Goal: Complete application form

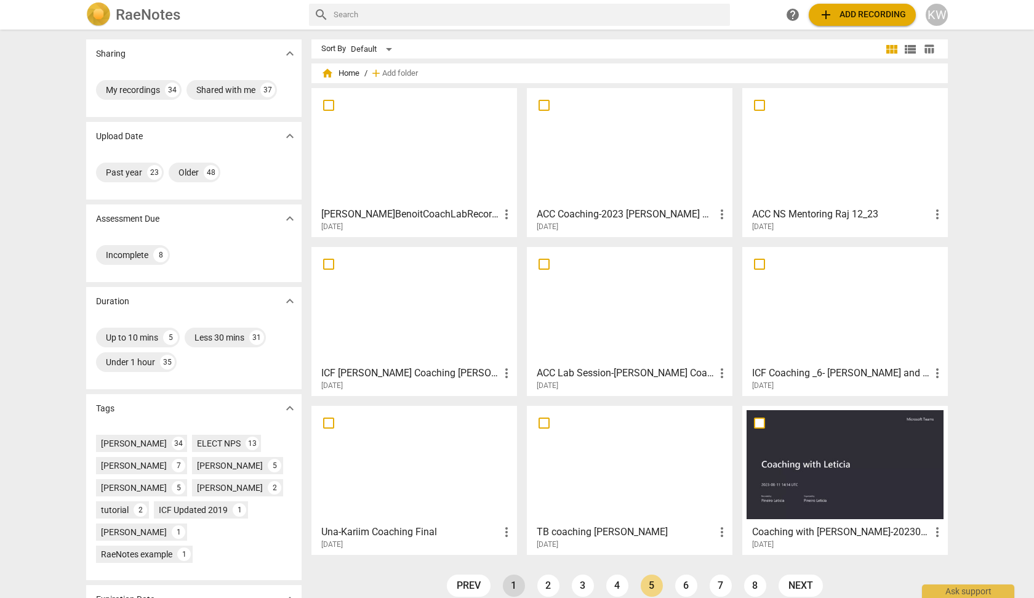
click at [510, 585] on link "1" at bounding box center [514, 585] width 22 height 22
click at [664, 208] on h3 "ACC MP & KW Final Assessment [PERSON_NAME] 6_25" at bounding box center [626, 214] width 178 height 15
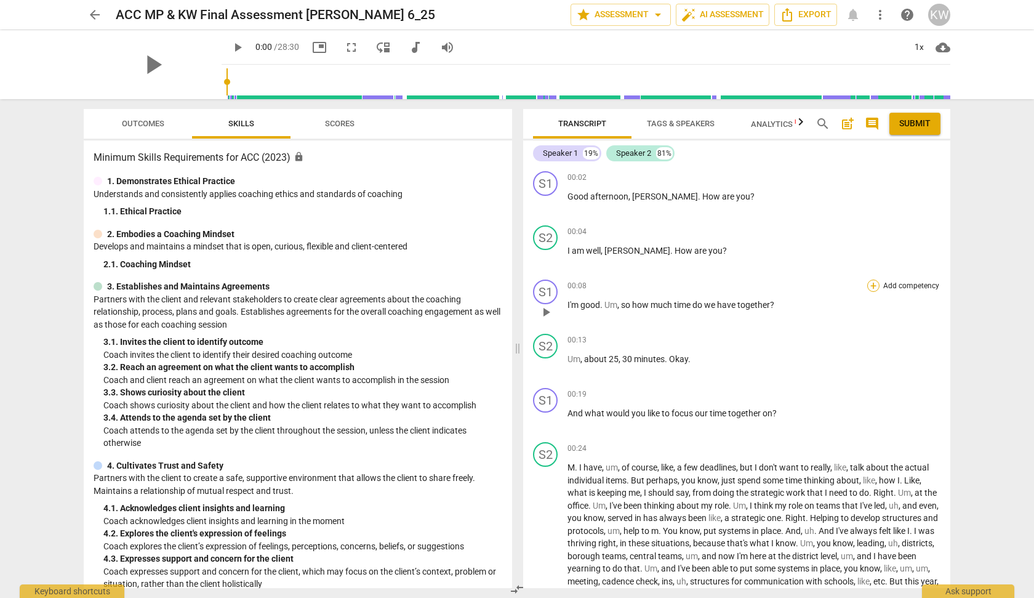
click at [869, 288] on div "+" at bounding box center [873, 285] width 12 height 12
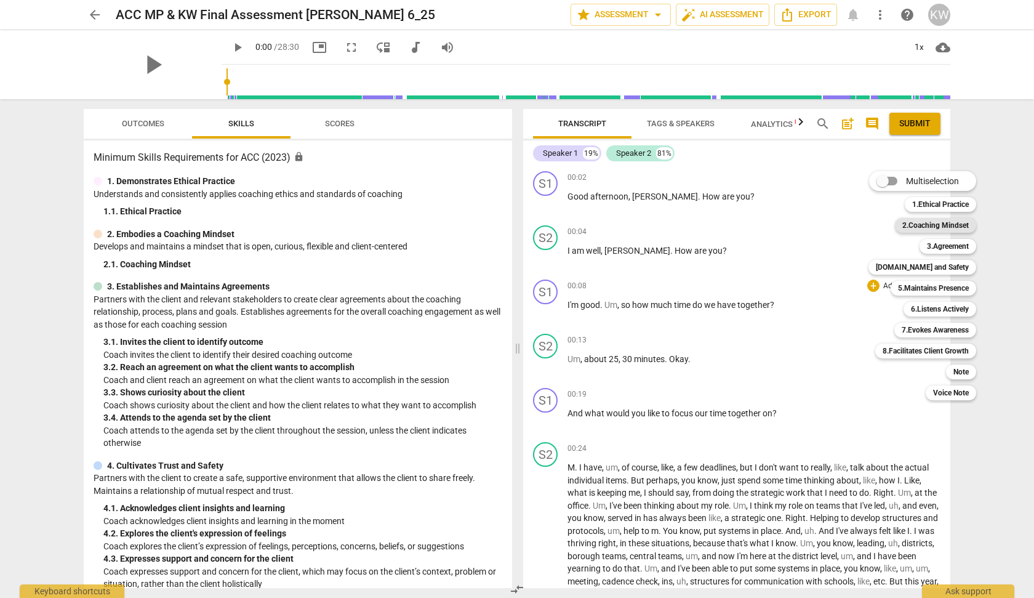
click at [944, 223] on b "2.Coaching Mindset" at bounding box center [935, 225] width 66 height 15
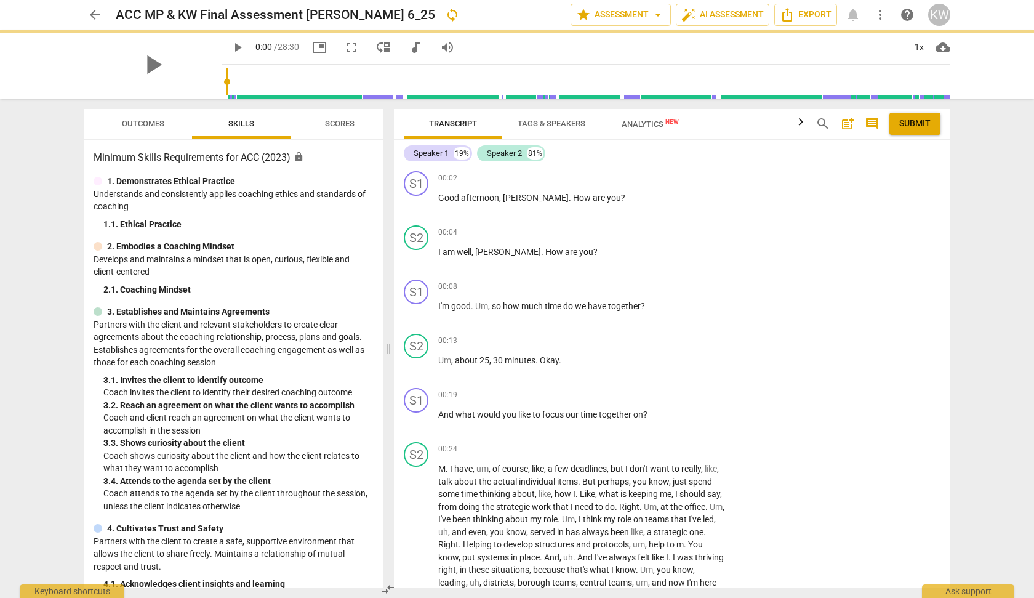
click at [942, 247] on b "2.Coaching Mindset" at bounding box center [918, 251] width 50 height 9
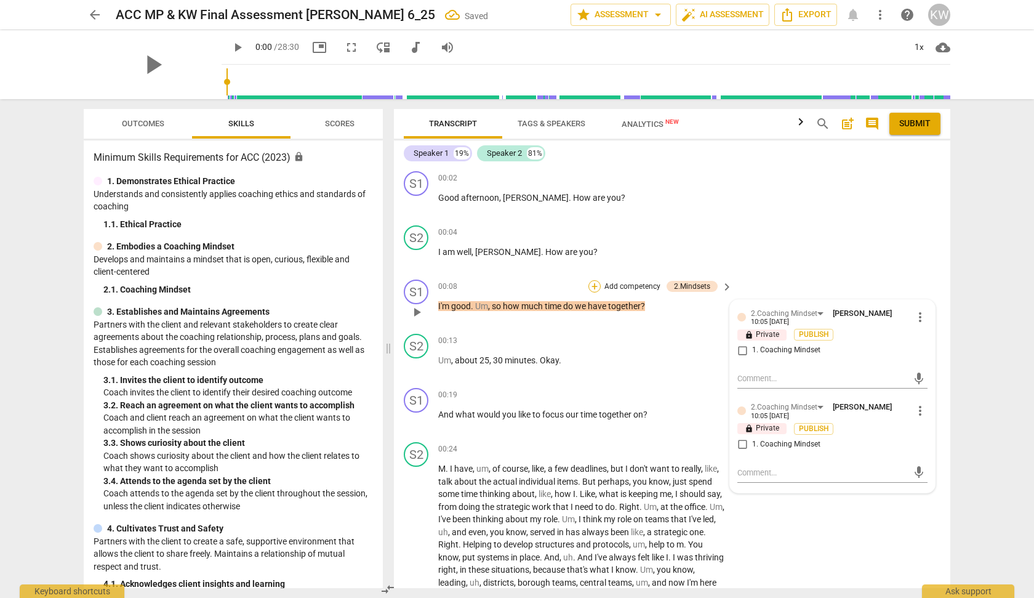
click at [592, 285] on div "+" at bounding box center [594, 286] width 12 height 12
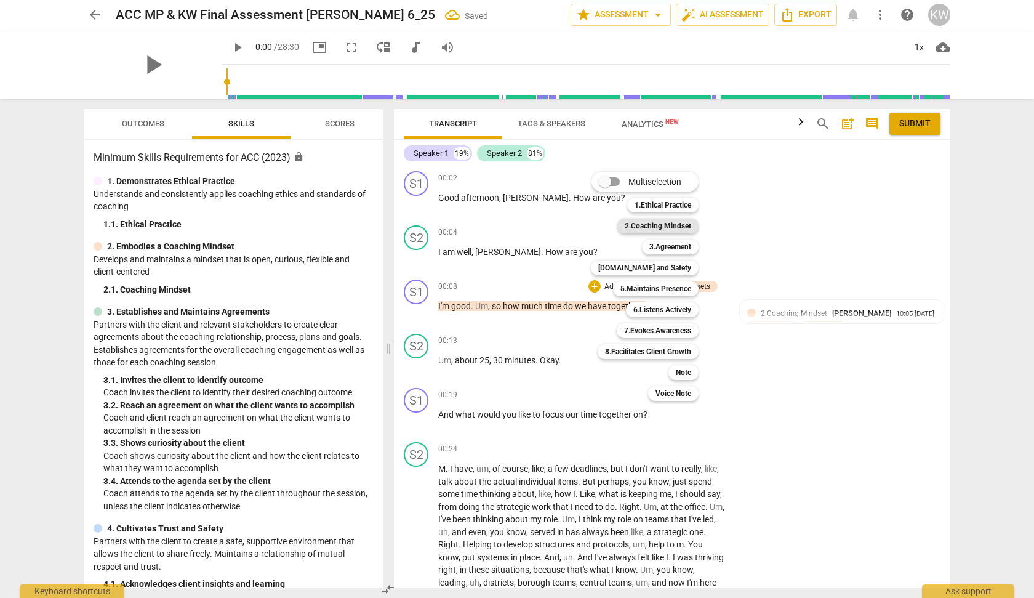
click at [672, 224] on b "2.Coaching Mindset" at bounding box center [658, 226] width 66 height 15
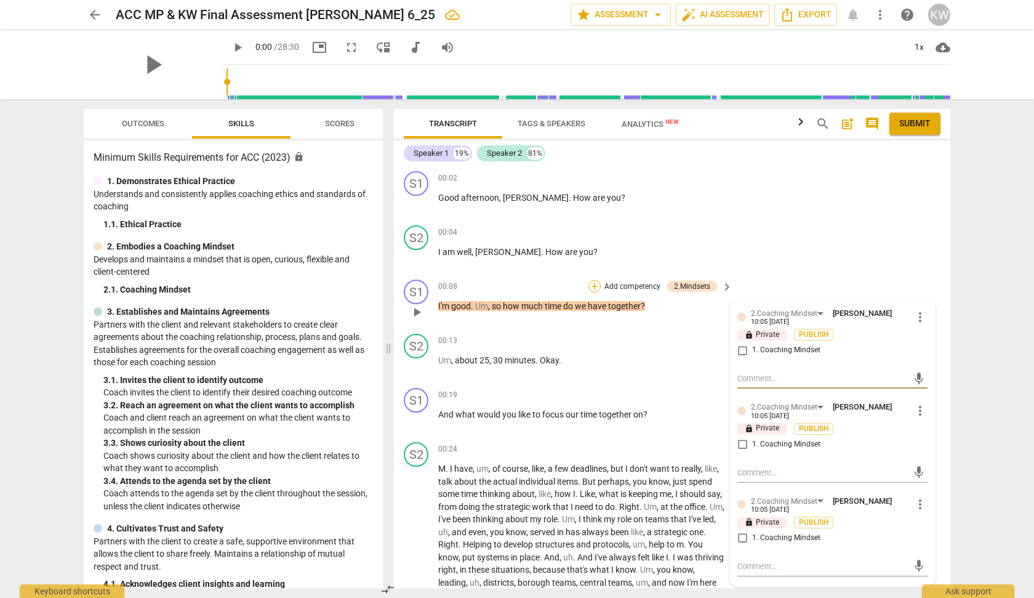
click at [588, 282] on div "+" at bounding box center [594, 286] width 12 height 12
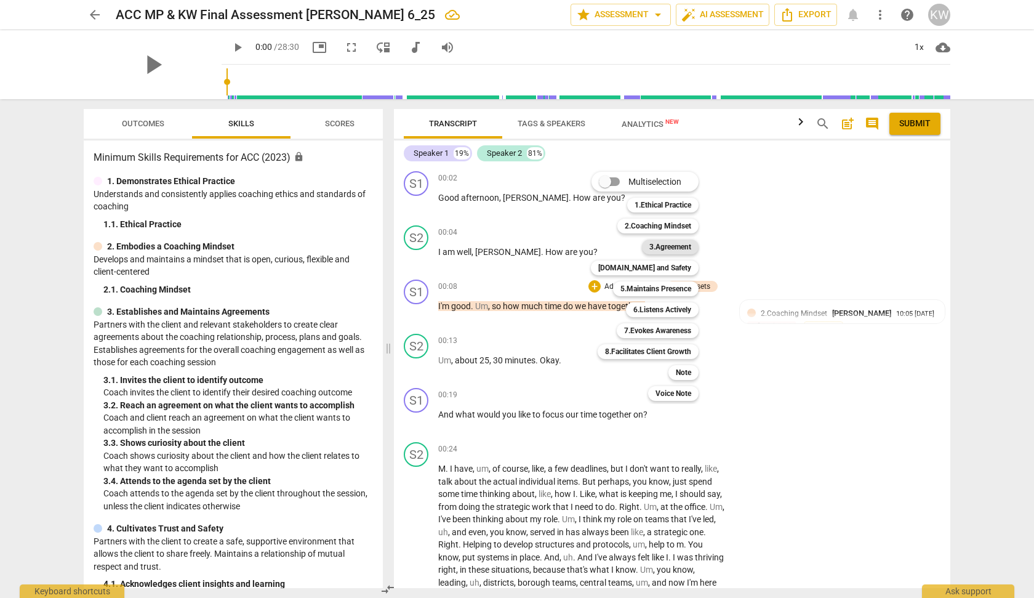
click at [659, 243] on b "3.Agreement" at bounding box center [670, 246] width 42 height 15
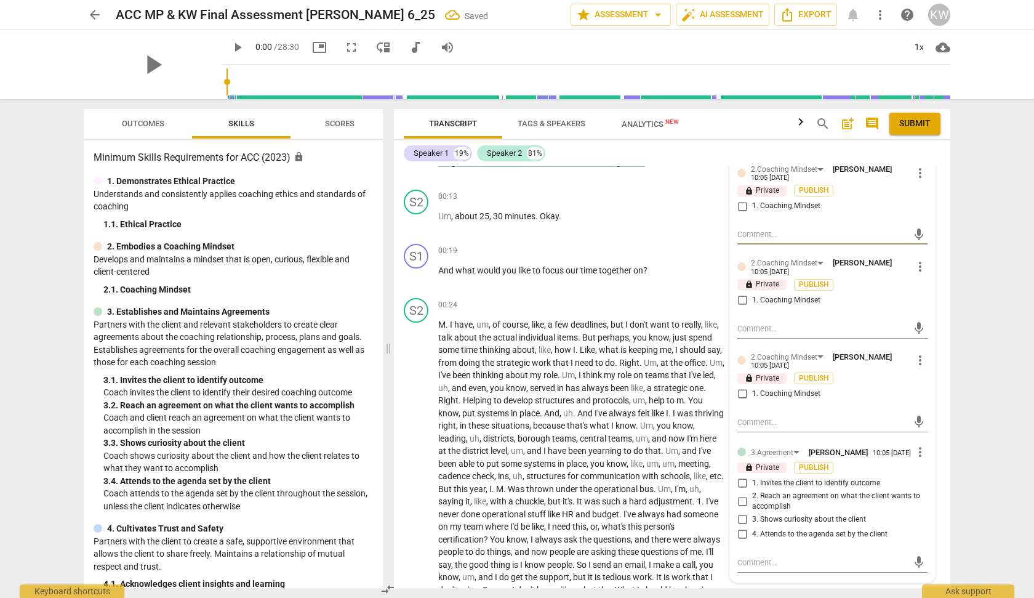
scroll to position [155, 0]
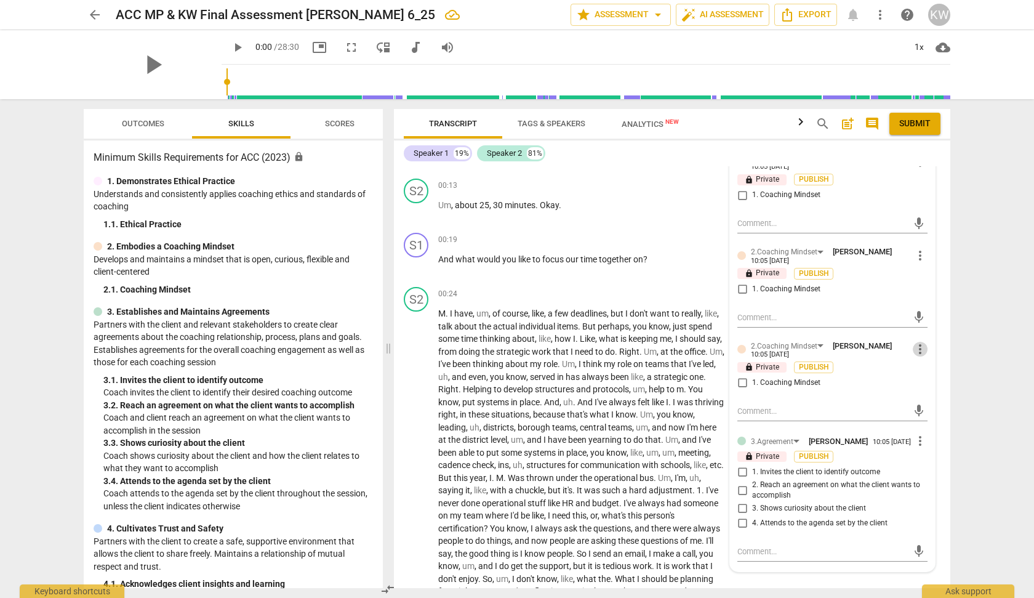
click at [913, 347] on span "more_vert" at bounding box center [920, 349] width 15 height 15
click at [923, 367] on li "Delete" at bounding box center [930, 372] width 42 height 23
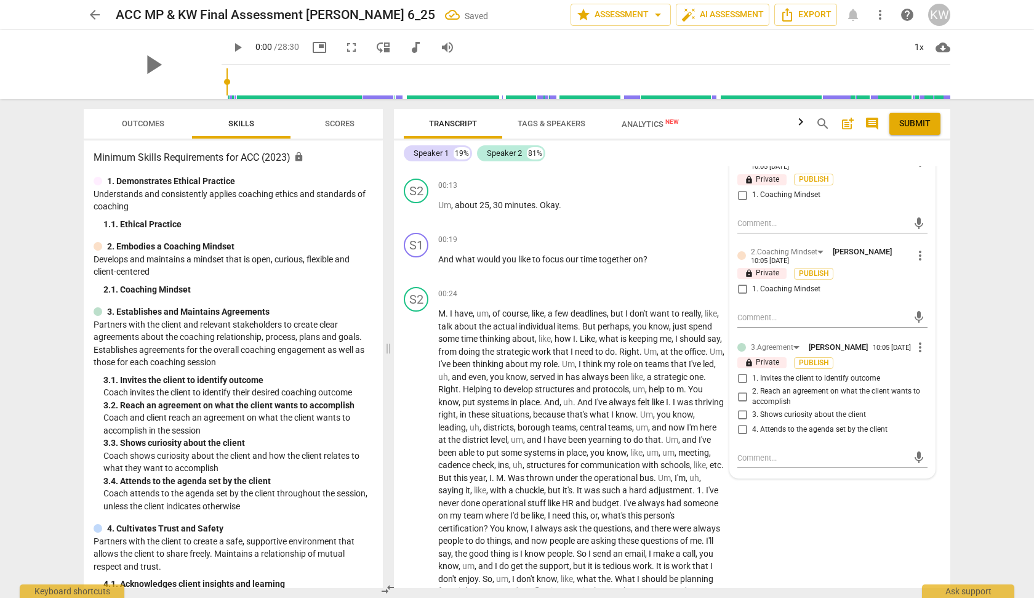
click at [914, 254] on span "more_vert" at bounding box center [920, 255] width 15 height 15
click at [928, 278] on li "Delete" at bounding box center [930, 278] width 42 height 23
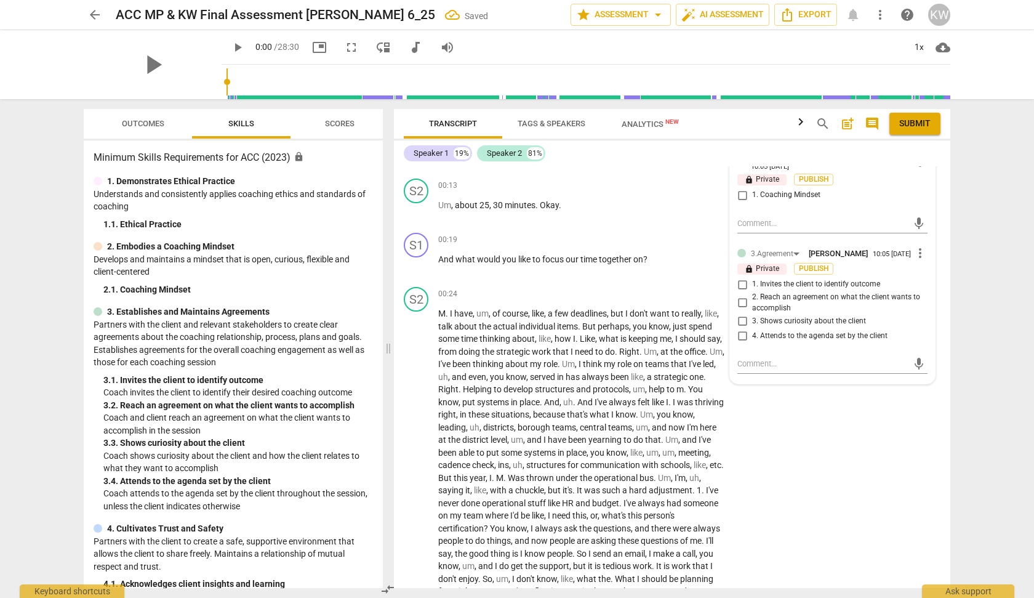
click at [739, 340] on input "4. Attends to the agenda set by the client" at bounding box center [742, 335] width 20 height 15
checkbox input "true"
click at [862, 471] on div "S2 play_arrow pause 00:24 + Add competency keyboard_arrow_right M . I have , um…" at bounding box center [672, 505] width 556 height 447
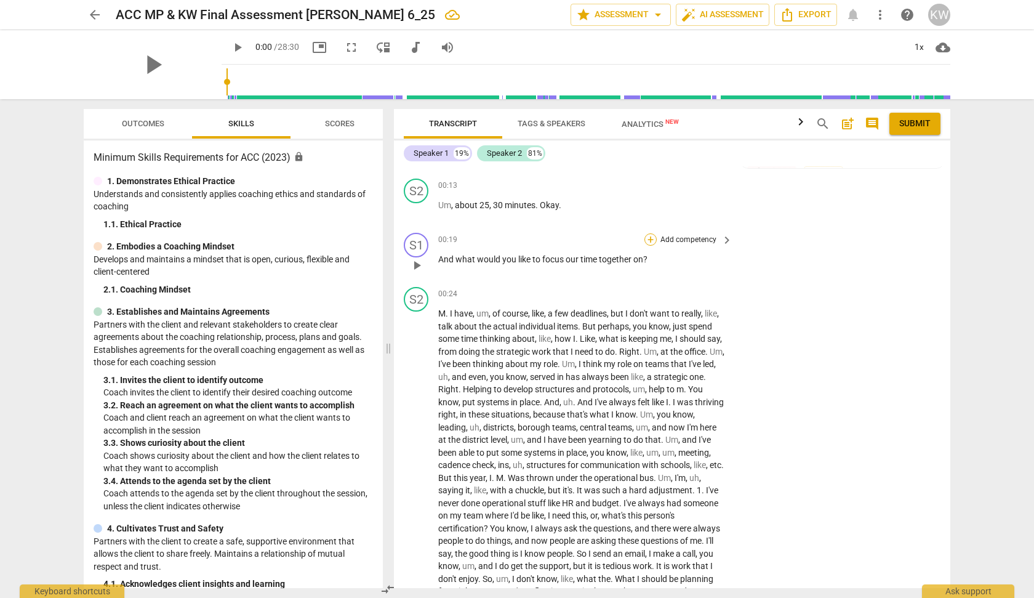
click at [647, 238] on div "+" at bounding box center [650, 239] width 12 height 12
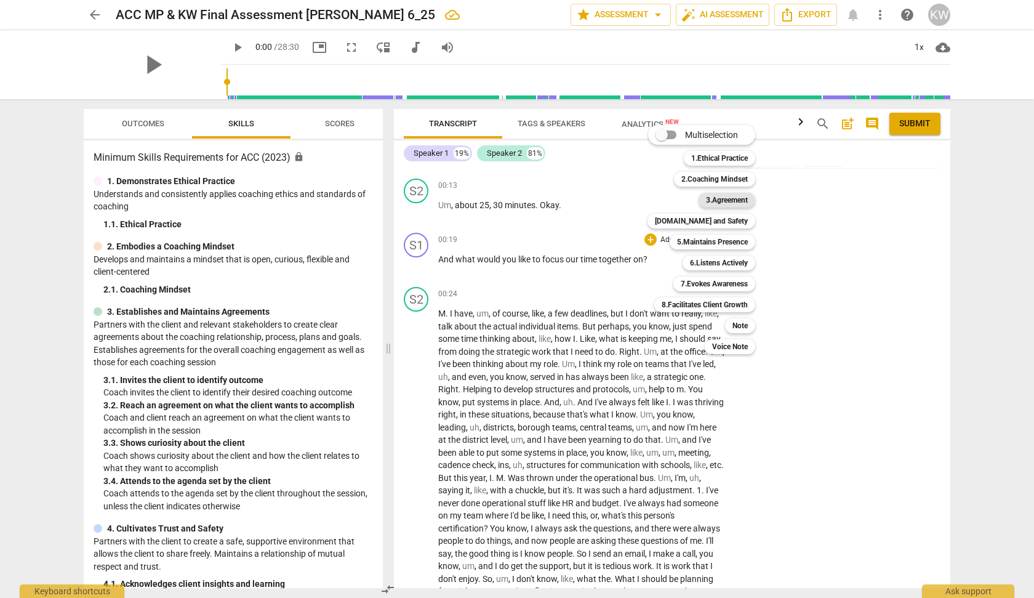
click at [726, 196] on b "3.Agreement" at bounding box center [727, 200] width 42 height 15
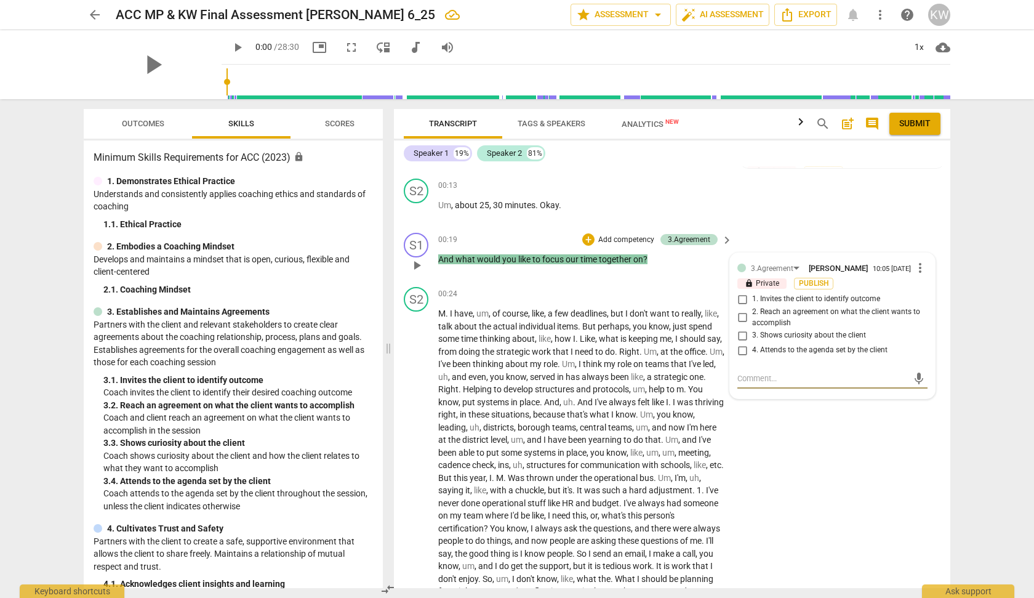
click at [741, 338] on input "3. Shows curiosity about the client" at bounding box center [742, 335] width 20 height 15
checkbox input "true"
click at [742, 319] on input "2. Reach an agreement on what the client wants to accomplish" at bounding box center [742, 317] width 20 height 15
checkbox input "true"
click at [889, 448] on div "S2 play_arrow pause 00:24 + Add competency keyboard_arrow_right M . I have , um…" at bounding box center [672, 505] width 556 height 447
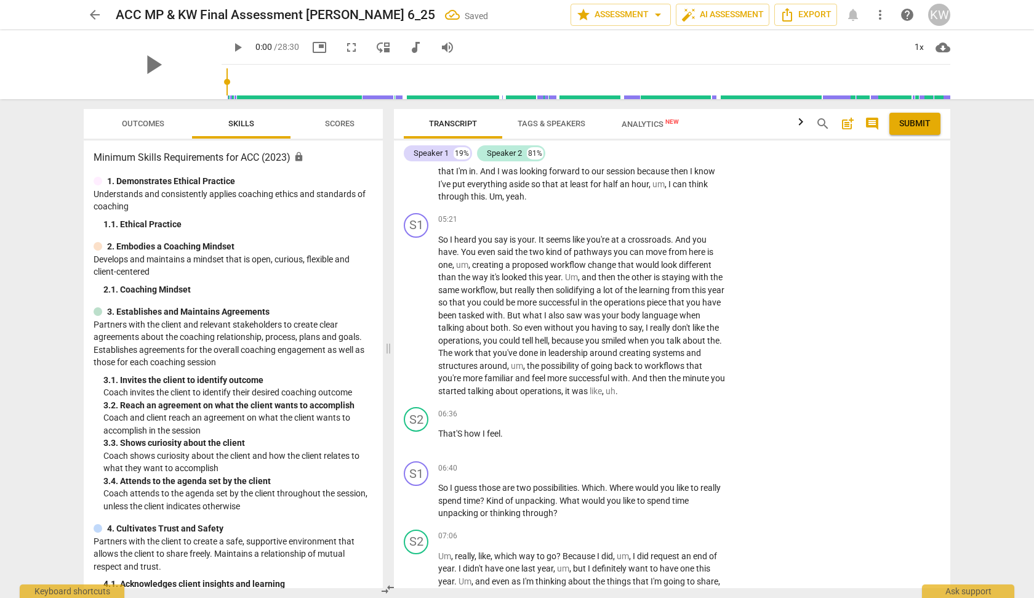
scroll to position [674, 0]
click at [648, 222] on div "+" at bounding box center [650, 221] width 12 height 12
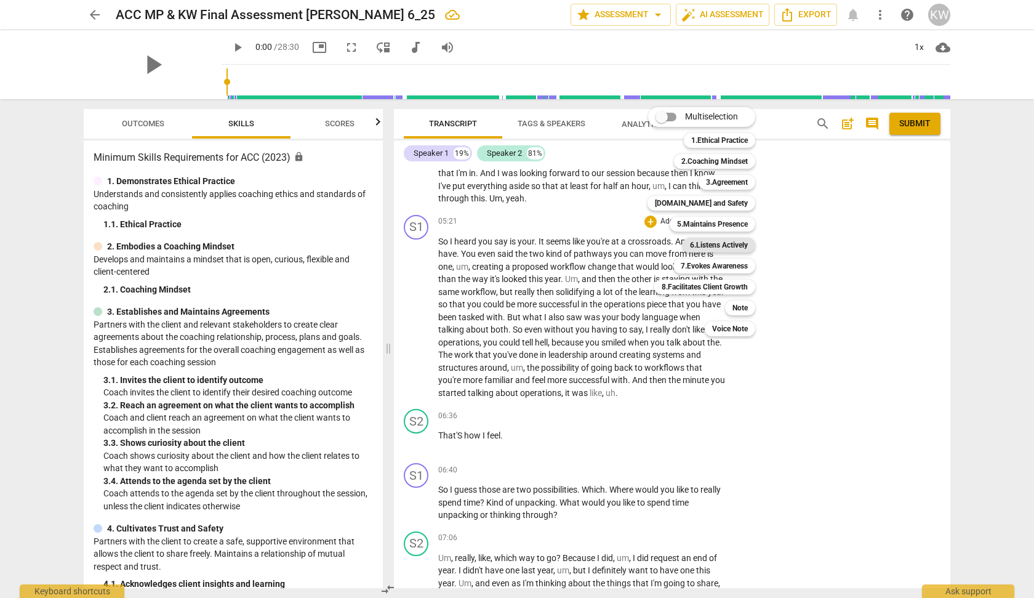
click at [737, 238] on b "6.Listens Actively" at bounding box center [719, 245] width 58 height 15
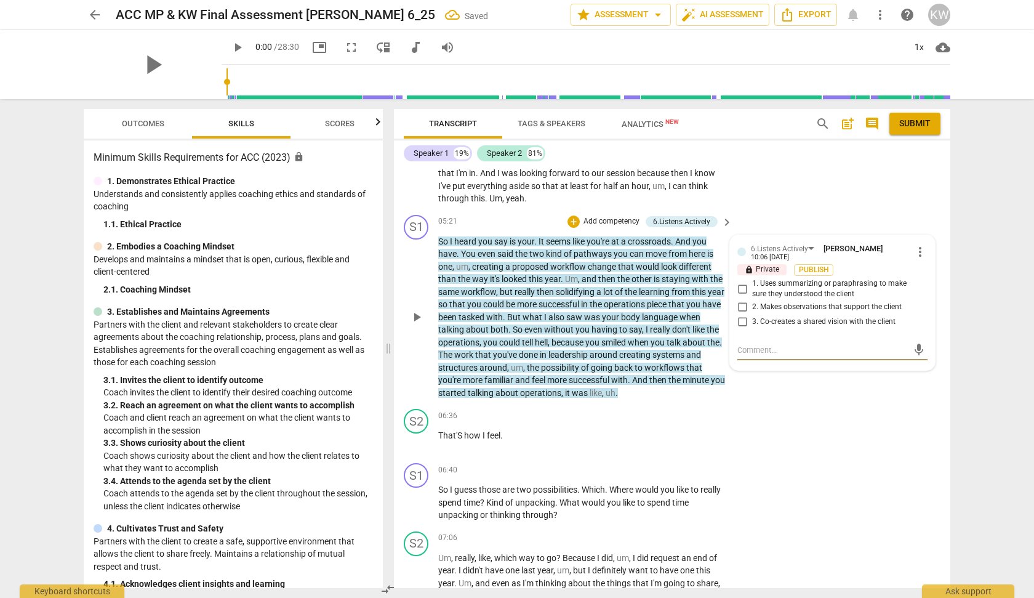
click at [740, 287] on input "1. Uses summarizing or paraphrasing to make sure they understood the client" at bounding box center [742, 288] width 20 height 15
checkbox input "true"
click at [740, 310] on input "2. Makes observations that support the client" at bounding box center [742, 307] width 20 height 15
checkbox input "true"
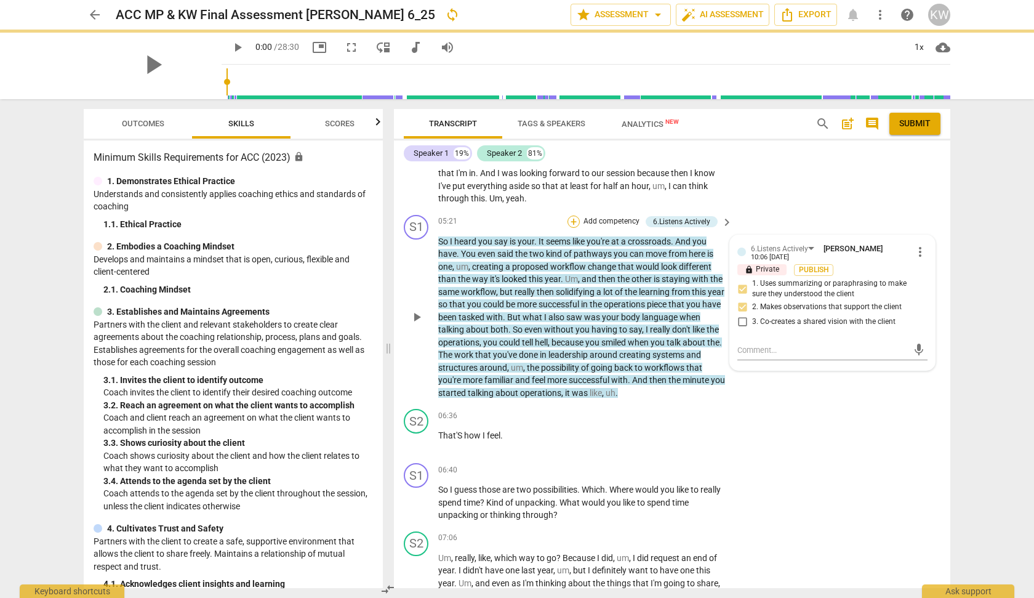
click at [569, 219] on div "+" at bounding box center [574, 221] width 12 height 12
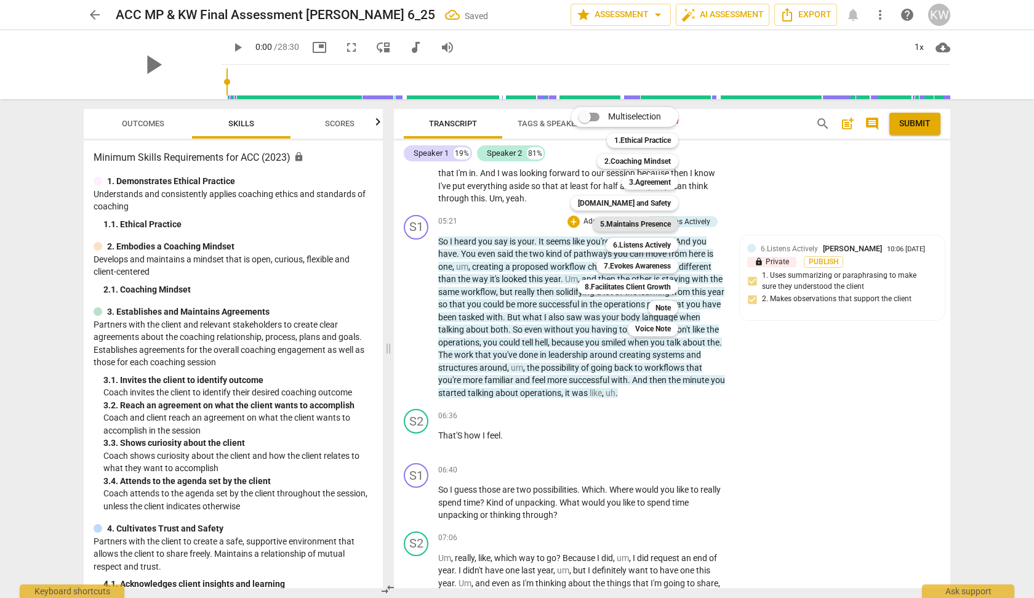
click at [635, 228] on b "5.Maintains Presence" at bounding box center [635, 224] width 71 height 15
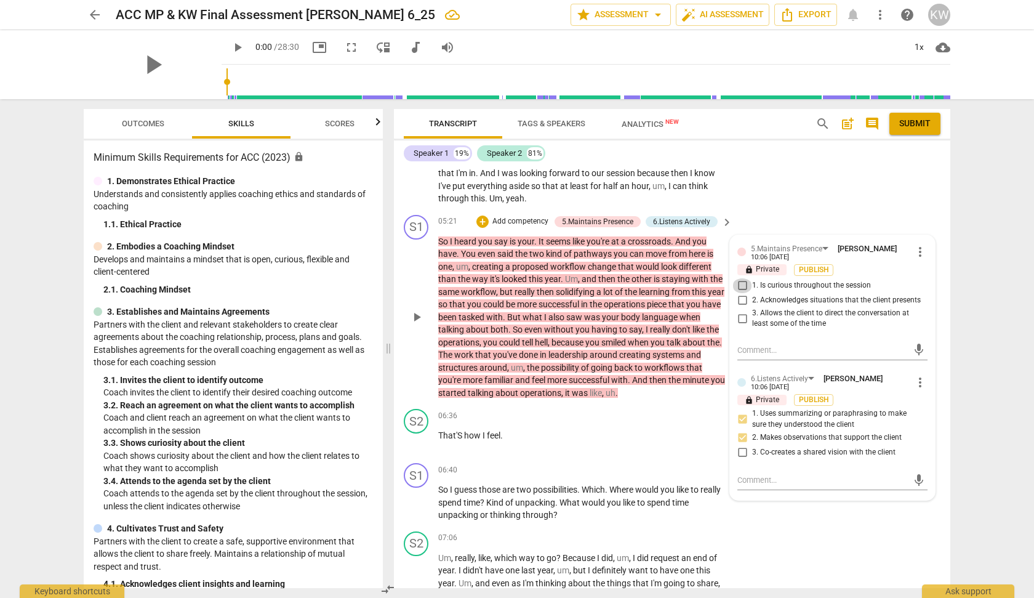
click at [740, 284] on input "1. Is curious throughout the session" at bounding box center [742, 285] width 20 height 15
checkbox input "true"
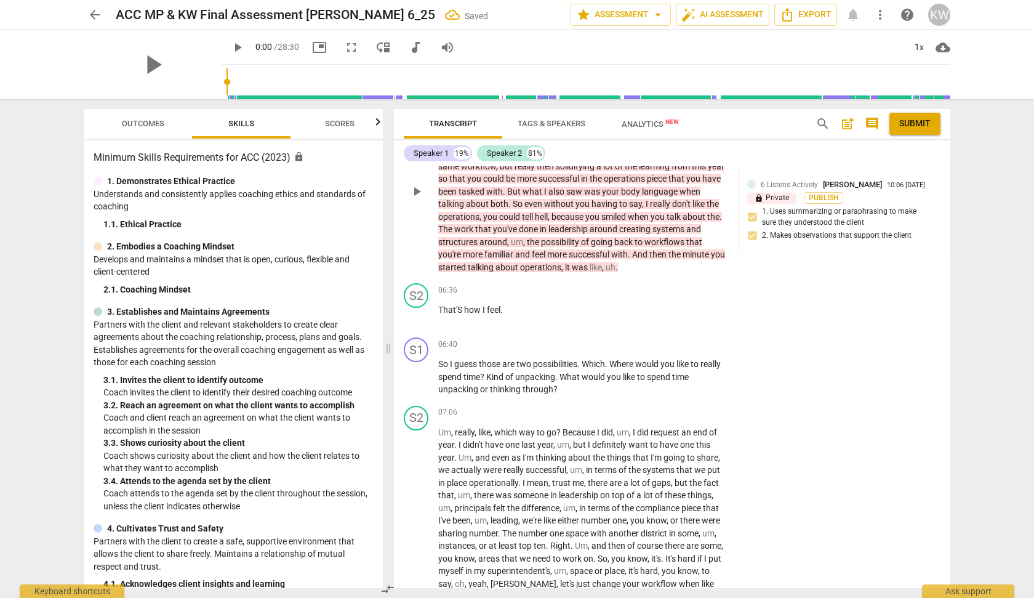
scroll to position [796, 0]
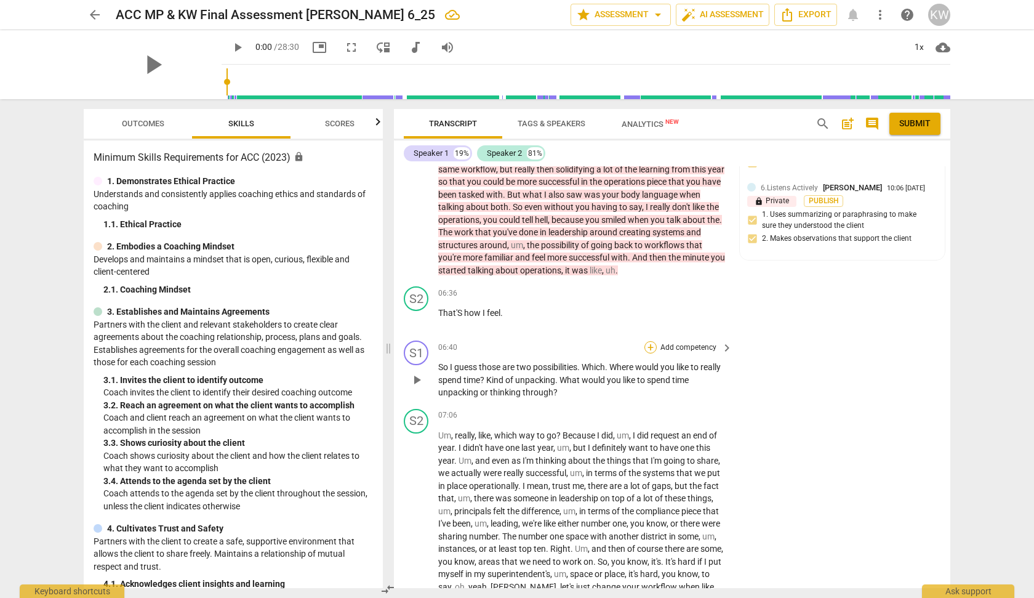
click at [652, 344] on div "+" at bounding box center [650, 347] width 12 height 12
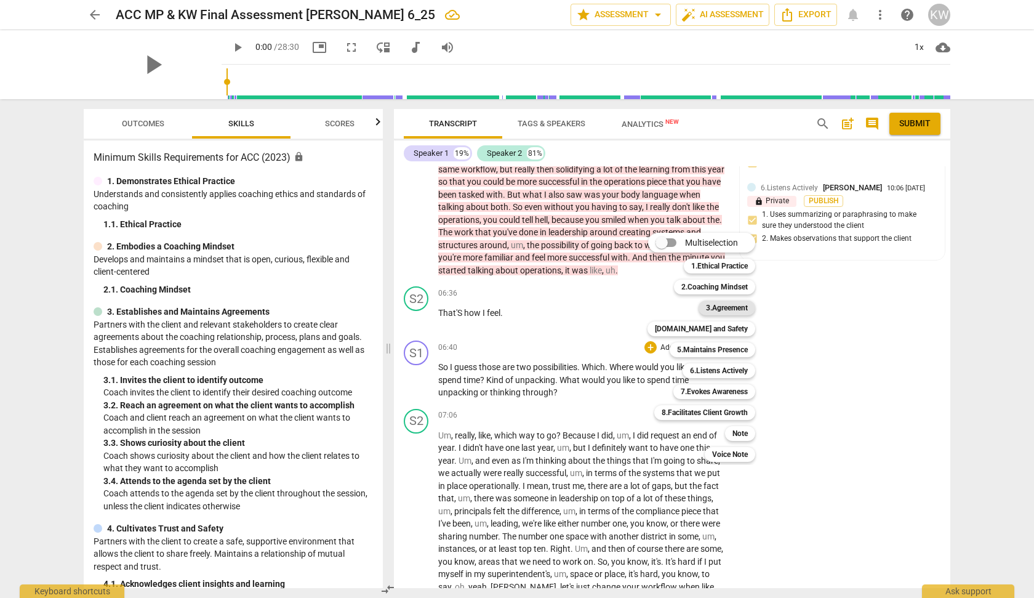
click at [729, 303] on b "3.Agreement" at bounding box center [727, 307] width 42 height 15
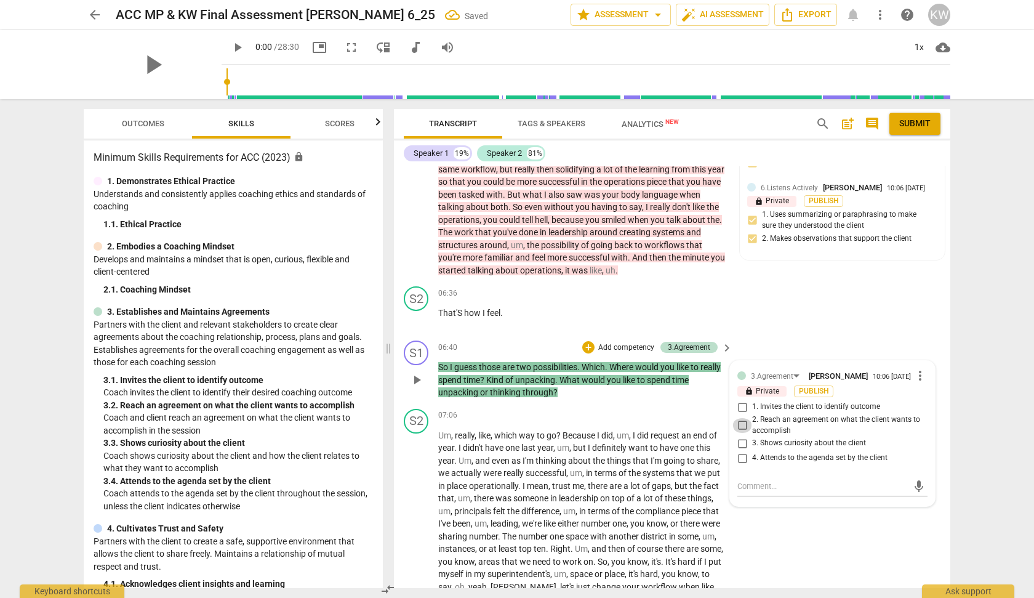
click at [737, 427] on input "2. Reach an agreement on what the client wants to accomplish" at bounding box center [742, 425] width 20 height 15
checkbox input "true"
click at [599, 420] on div "07:06 + Add competency keyboard_arrow_right" at bounding box center [585, 416] width 295 height 14
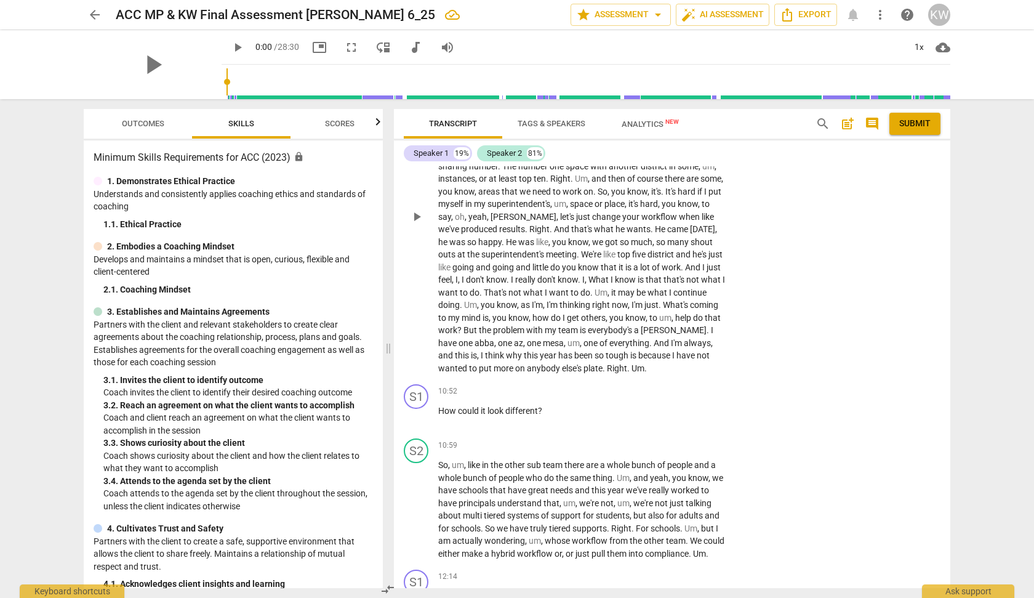
scroll to position [1166, 0]
click at [649, 398] on div "+" at bounding box center [650, 391] width 12 height 12
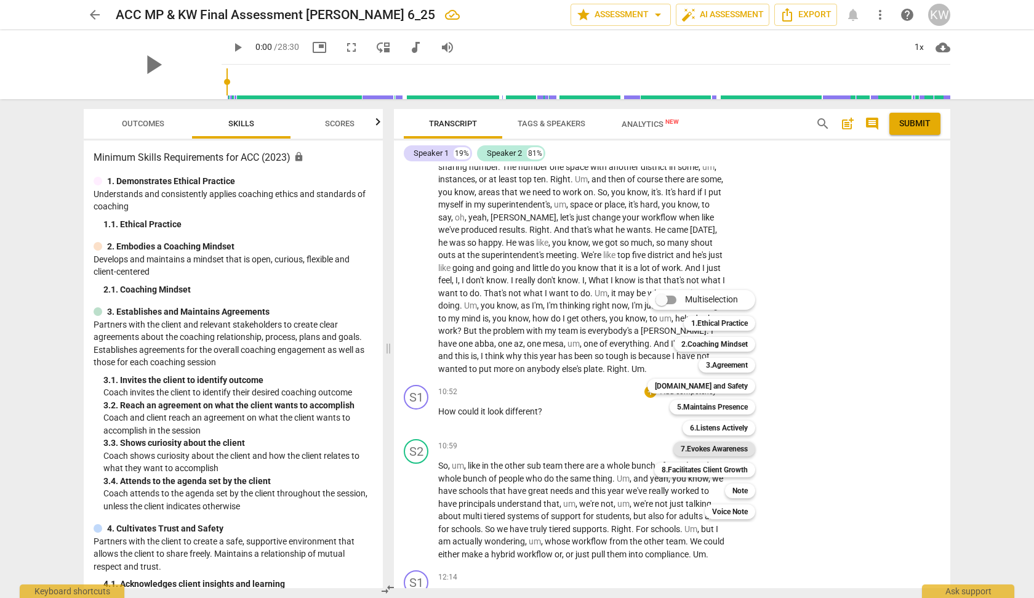
click at [732, 452] on b "7.Evokes Awareness" at bounding box center [714, 448] width 67 height 15
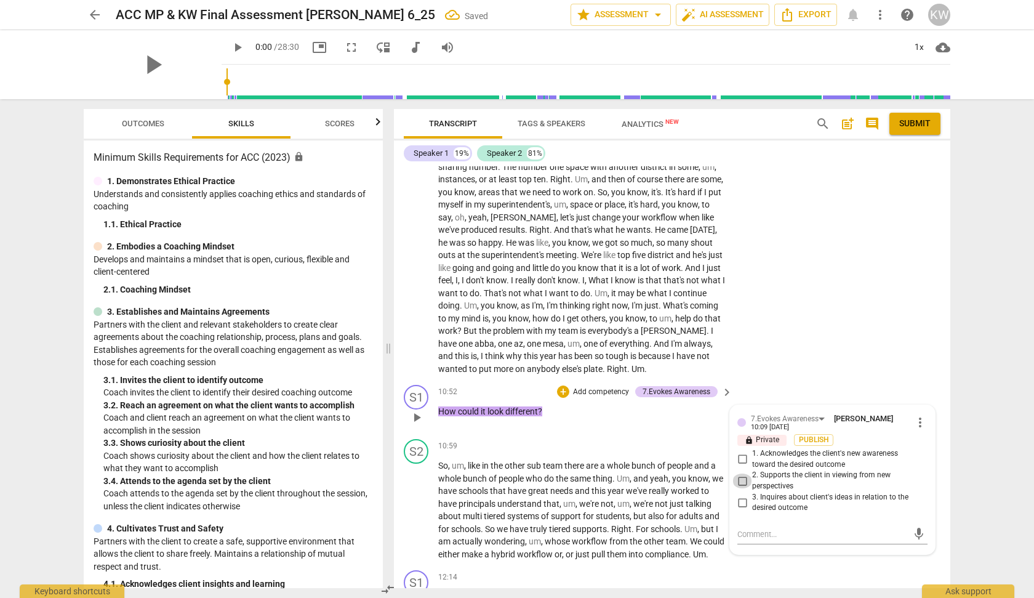
click at [738, 488] on input "2. Supports the client in viewing from new perspectives" at bounding box center [742, 480] width 20 height 15
checkbox input "true"
click at [848, 377] on div "S2 play_arrow pause 07:06 + Add competency keyboard_arrow_right Um , really , l…" at bounding box center [672, 207] width 556 height 346
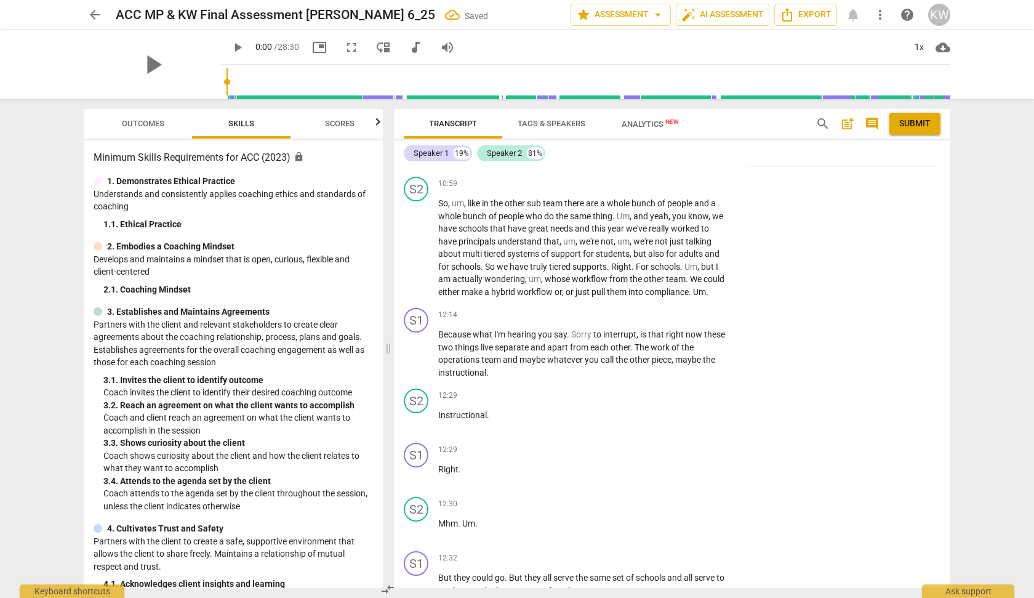
scroll to position [1429, 0]
click at [647, 320] on div "+" at bounding box center [650, 314] width 12 height 12
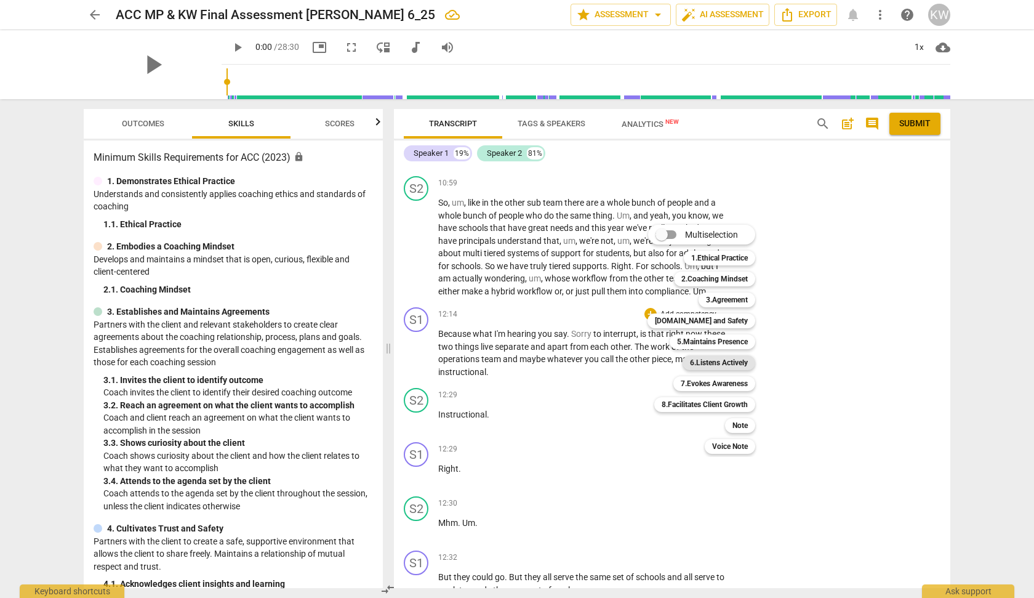
click at [734, 365] on b "6.Listens Actively" at bounding box center [719, 362] width 58 height 15
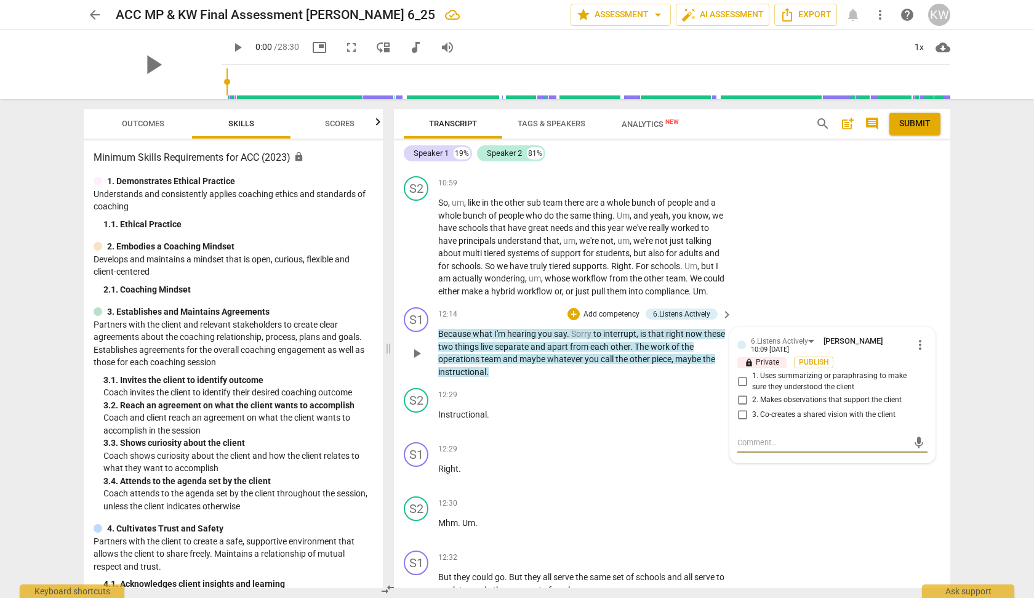
click at [741, 407] on input "2. Makes observations that support the client" at bounding box center [742, 399] width 20 height 15
checkbox input "true"
click at [681, 427] on div "12:29 + Add competency keyboard_arrow_right Instructional ." at bounding box center [585, 410] width 295 height 44
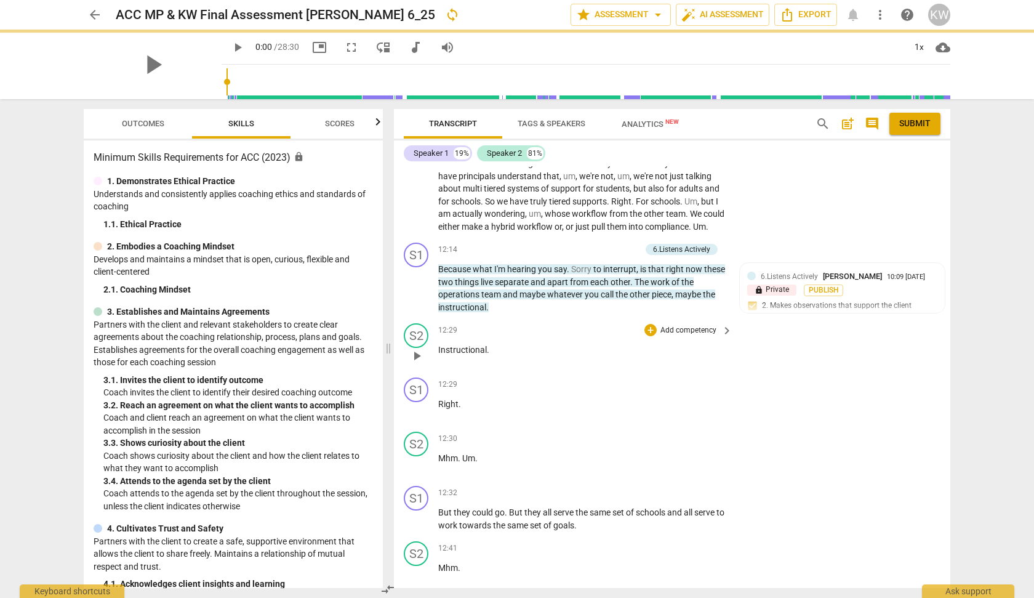
scroll to position [1585, 0]
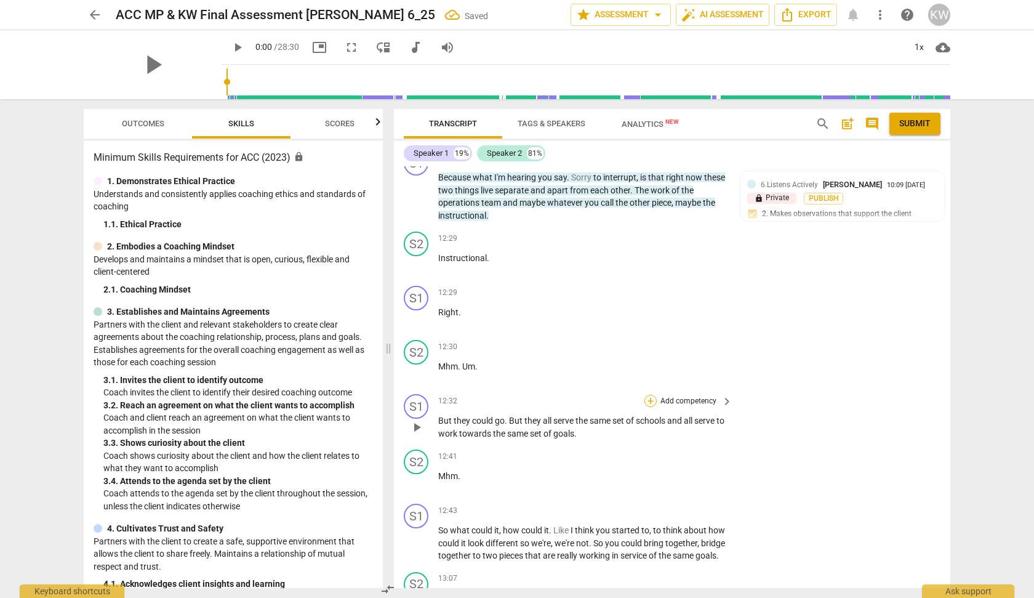
click at [648, 407] on div "+" at bounding box center [650, 401] width 12 height 12
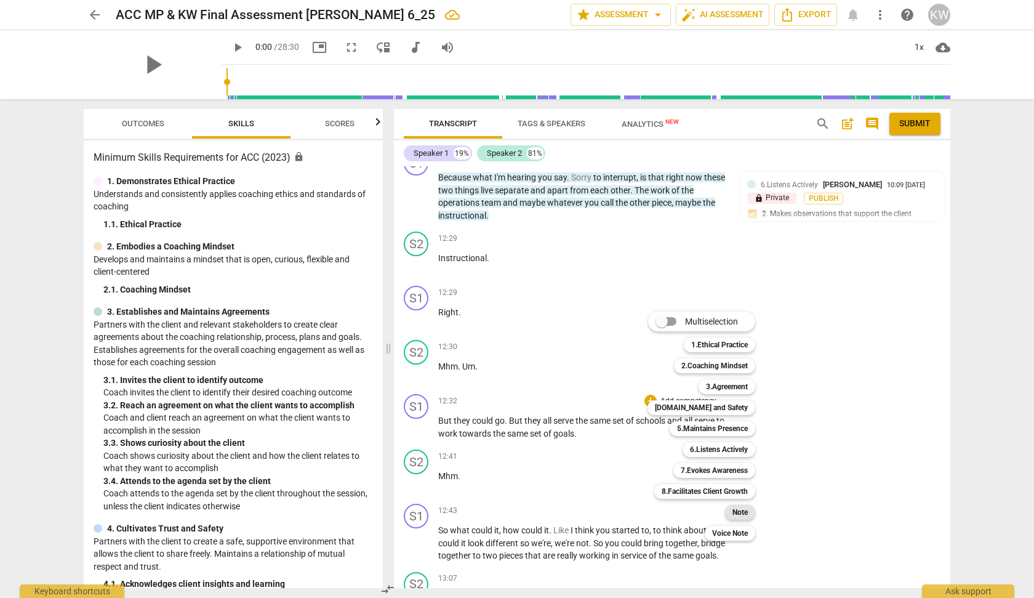
click at [739, 509] on b "Note" at bounding box center [739, 512] width 15 height 15
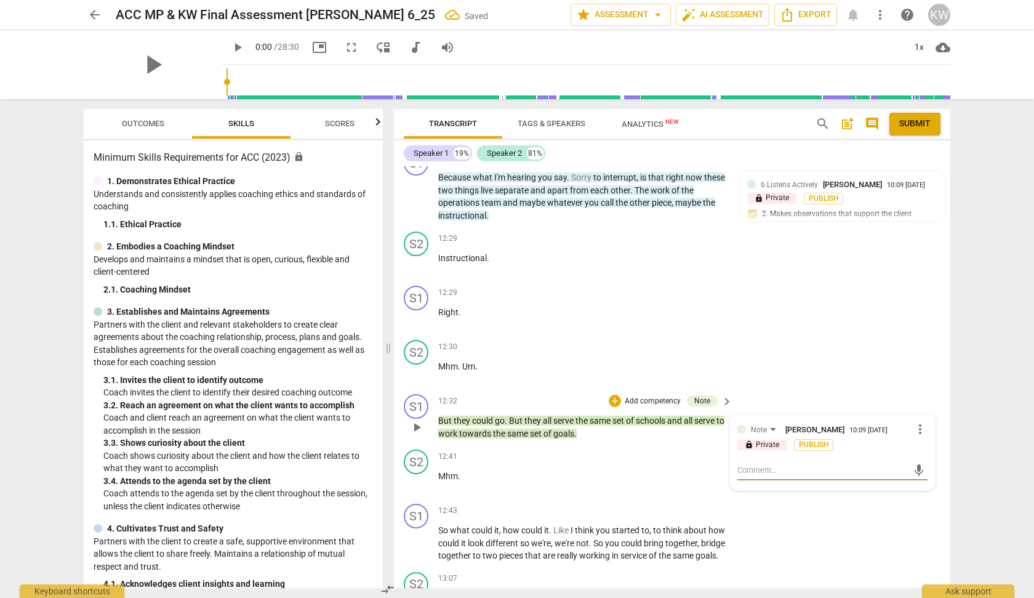
type textarea "e"
type textarea "L"
type textarea "Le"
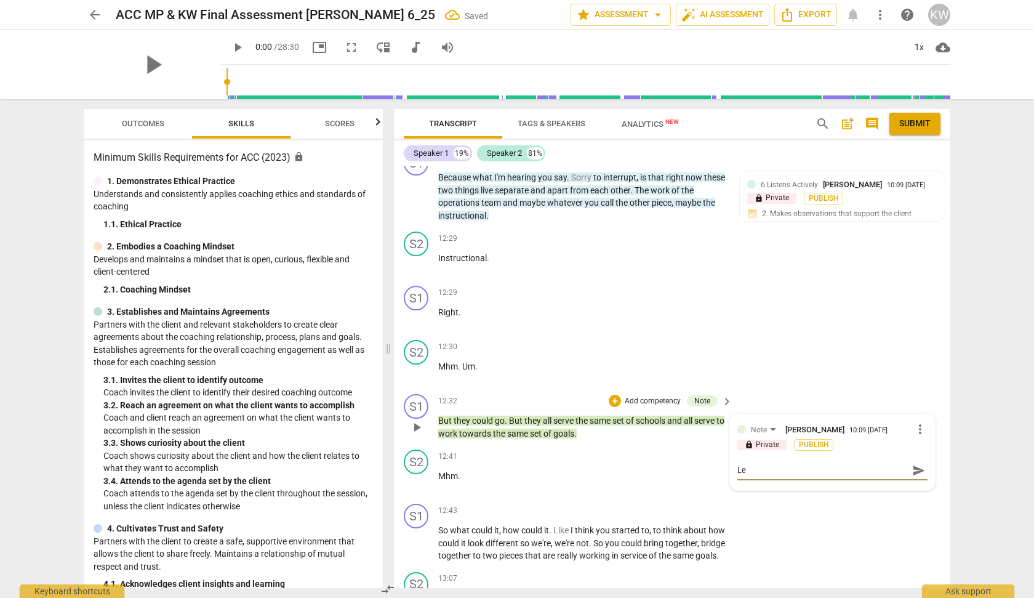
type textarea "Lea"
type textarea "Lead"
type textarea "Leadi"
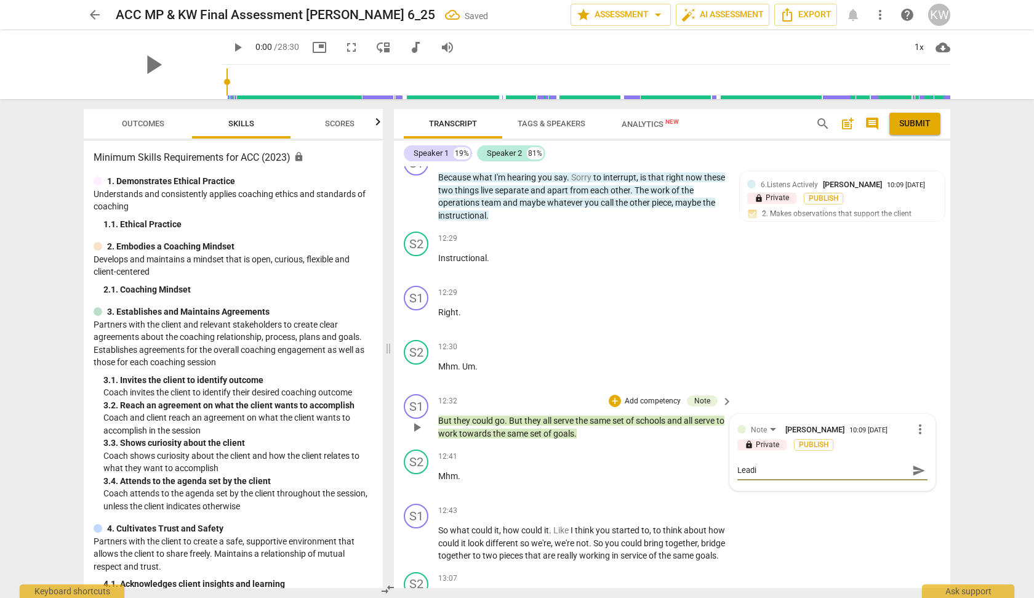
type textarea "Leadin"
type textarea "Leading"
click at [636, 483] on p "Mhm ." at bounding box center [582, 476] width 288 height 13
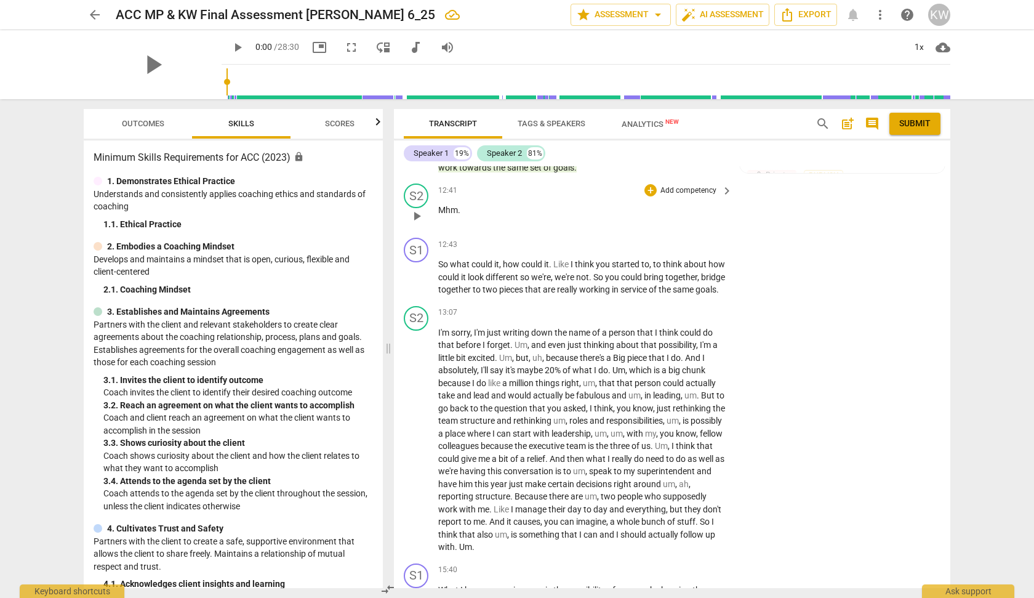
scroll to position [1875, 0]
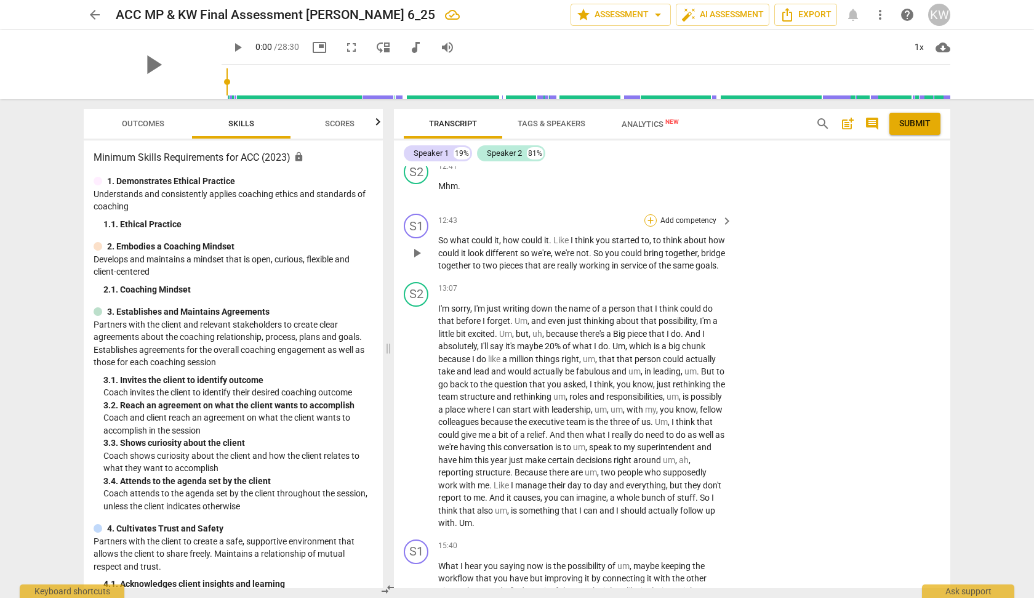
click at [648, 227] on div "+" at bounding box center [650, 220] width 12 height 12
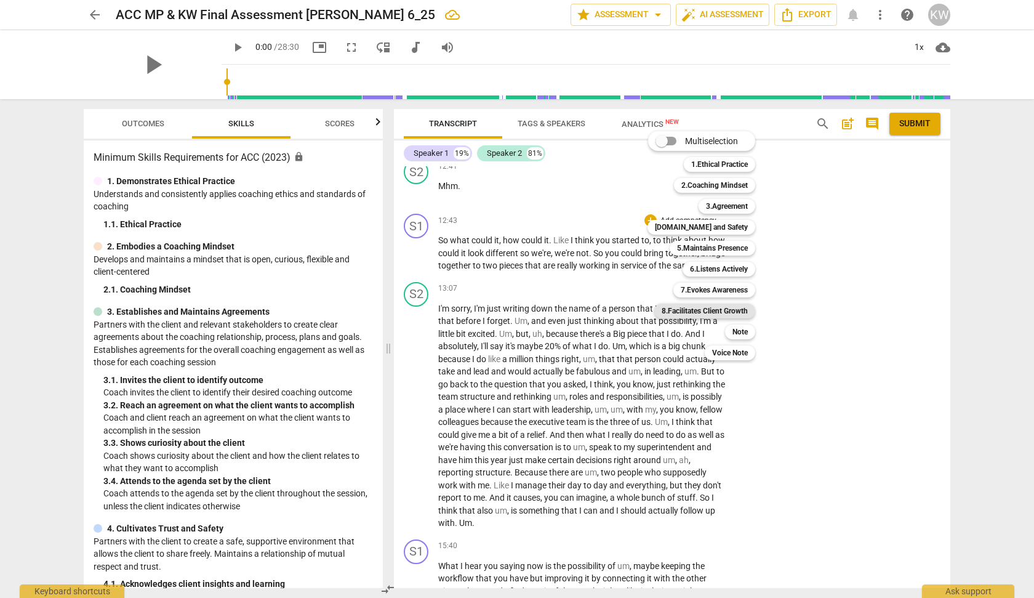
click at [730, 313] on b "8.Facilitates Client Growth" at bounding box center [705, 310] width 86 height 15
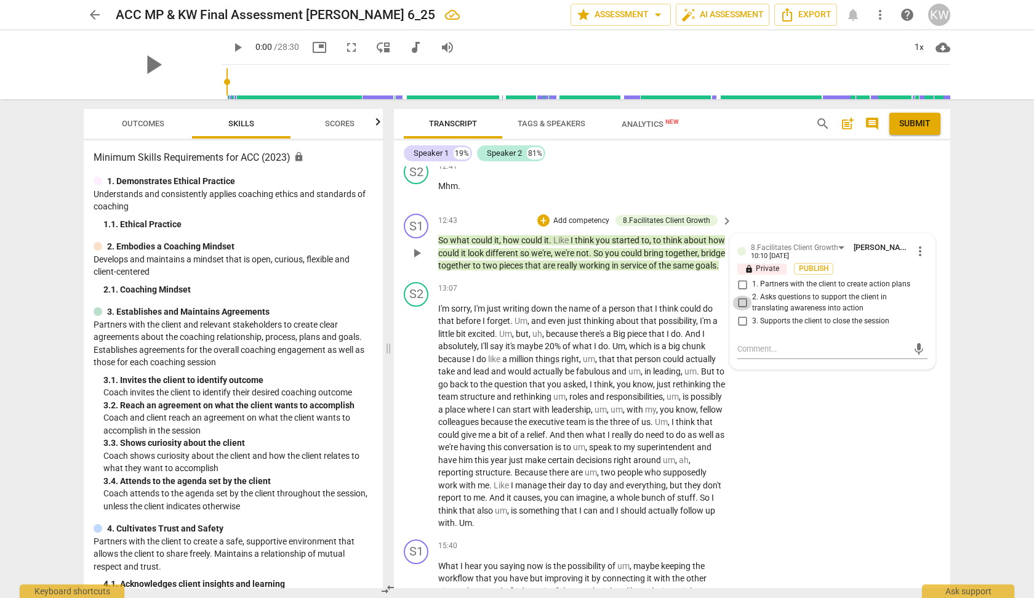
click at [742, 310] on input "2. Asks questions to support the client in translating awareness into action" at bounding box center [742, 302] width 20 height 15
checkbox input "true"
click at [739, 292] on input "1. Partners with the client to create action plans" at bounding box center [742, 284] width 20 height 15
checkbox input "true"
click at [856, 482] on div "S2 play_arrow pause 13:07 + Add competency keyboard_arrow_right I'm sorry , I'm…" at bounding box center [672, 405] width 556 height 257
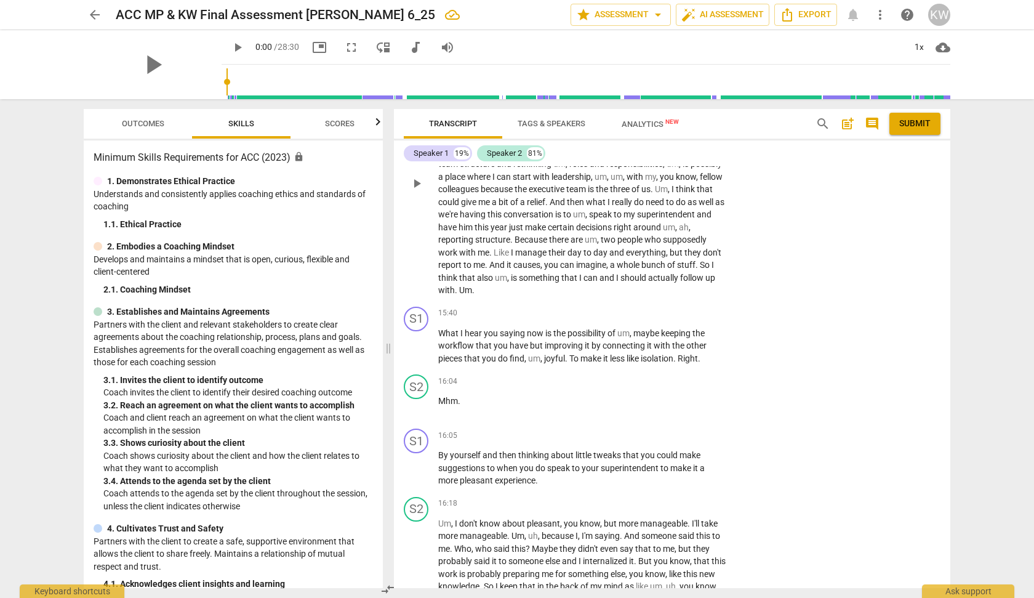
scroll to position [2109, 0]
click at [646, 318] on div "+" at bounding box center [650, 312] width 12 height 12
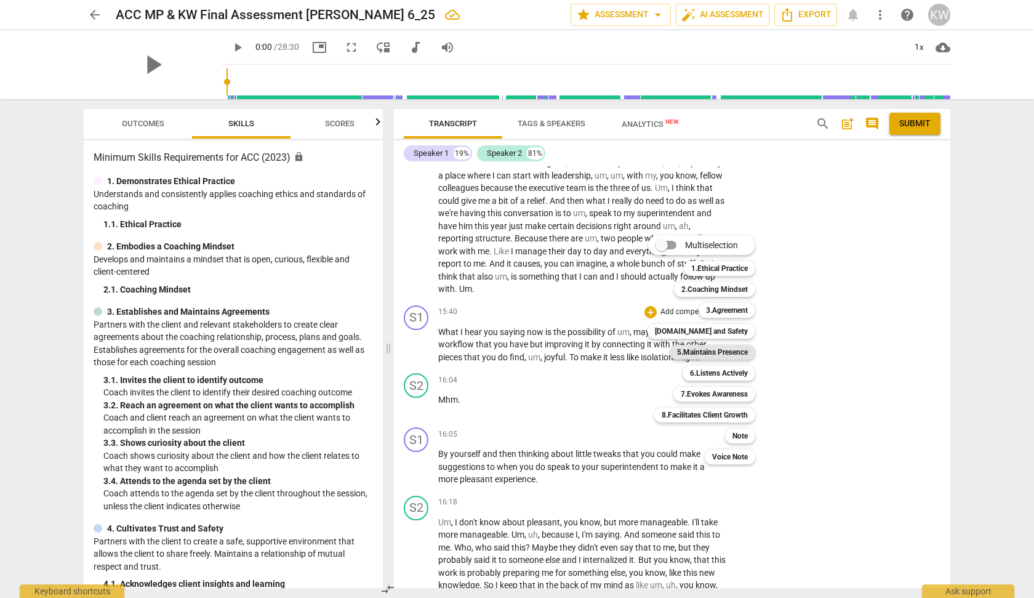
click at [722, 355] on b "5.Maintains Presence" at bounding box center [712, 352] width 71 height 15
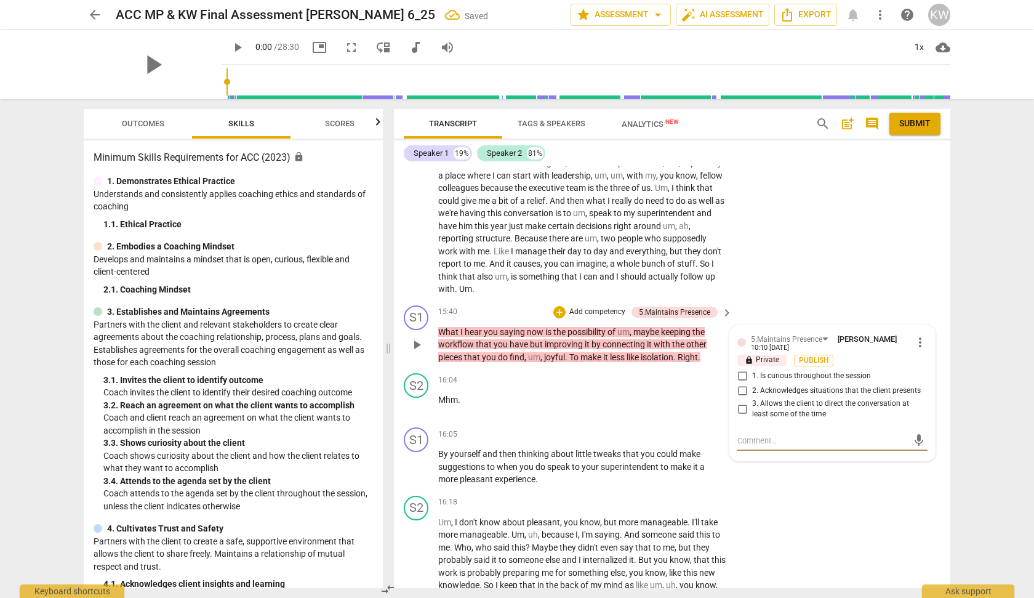
click at [741, 398] on input "2. Acknowledges situations that the client presents" at bounding box center [742, 390] width 20 height 15
checkbox input "true"
click at [739, 416] on input "3. Allows the client to direct the conversation at least some of the time" at bounding box center [742, 408] width 20 height 15
checkbox input "true"
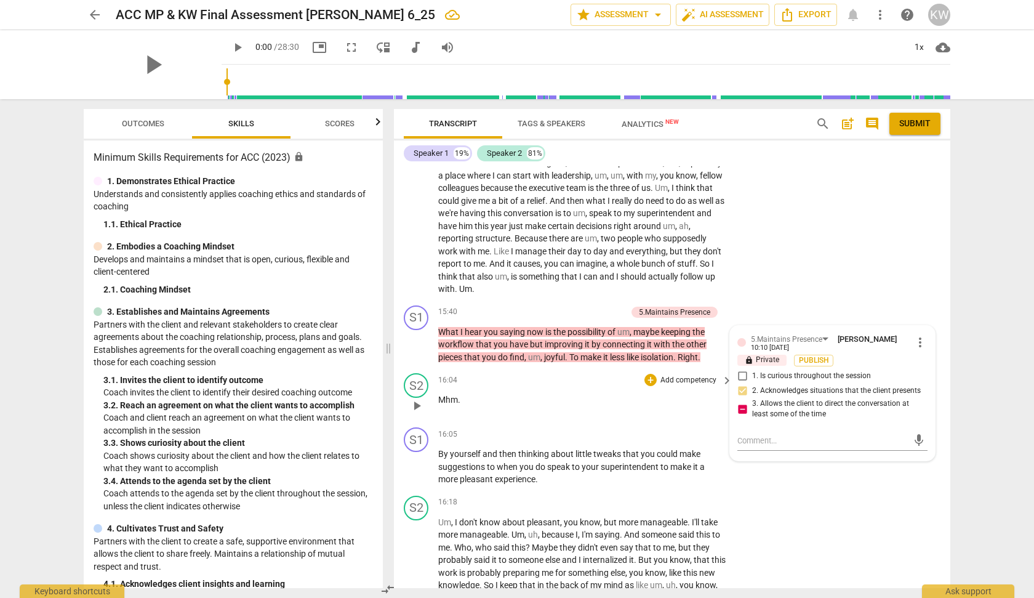
click at [656, 406] on p "Mhm ." at bounding box center [582, 399] width 288 height 13
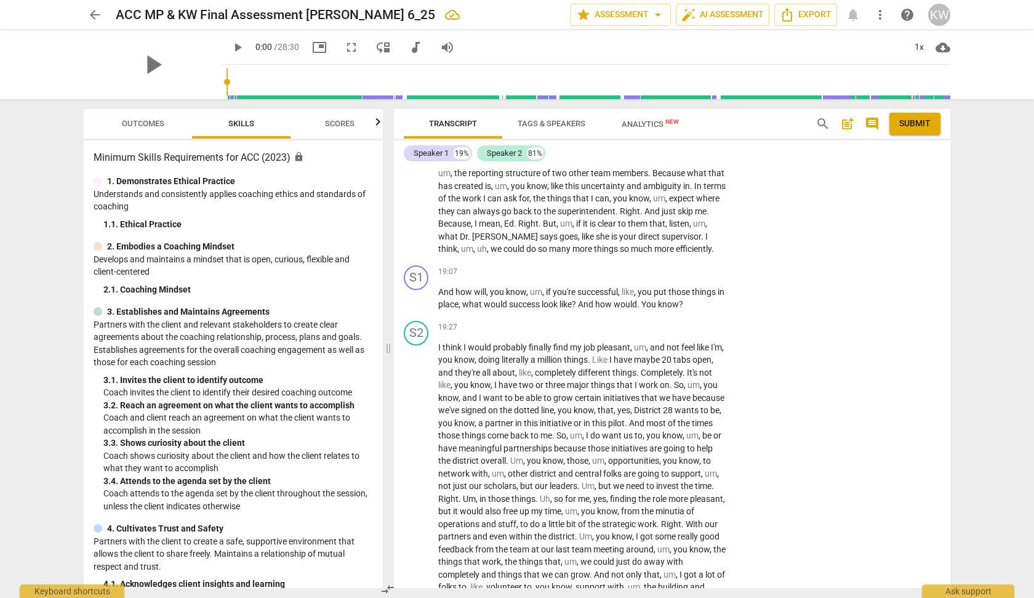
scroll to position [2651, 0]
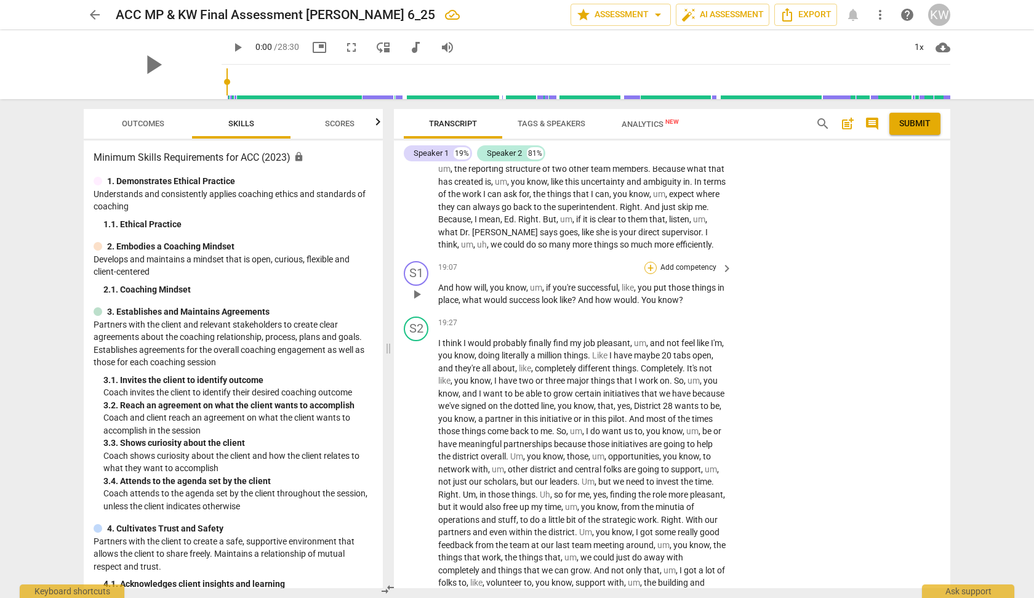
click at [647, 274] on div "+" at bounding box center [650, 268] width 12 height 12
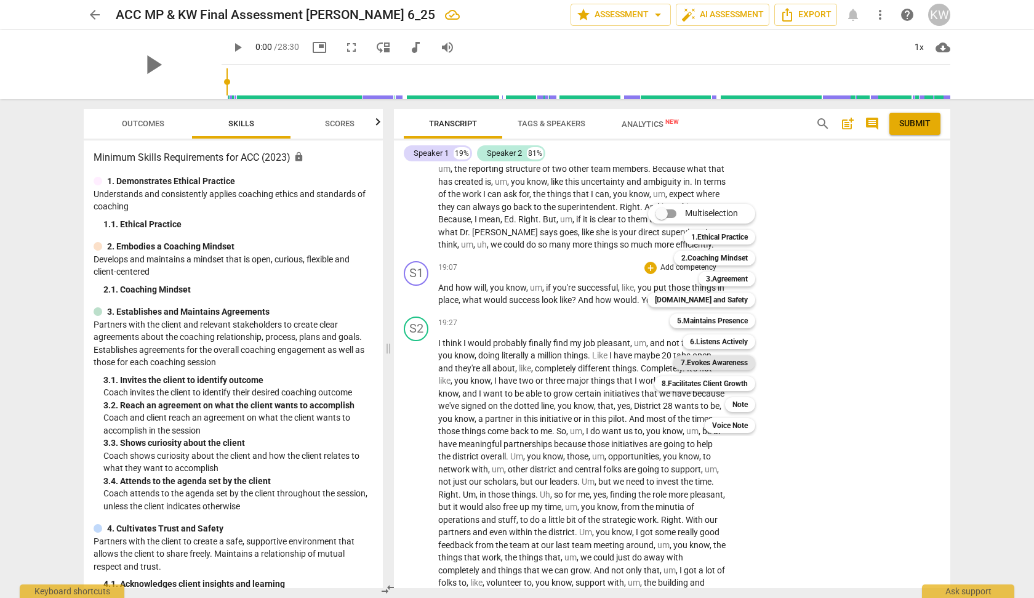
click at [716, 361] on b "7.Evokes Awareness" at bounding box center [714, 362] width 67 height 15
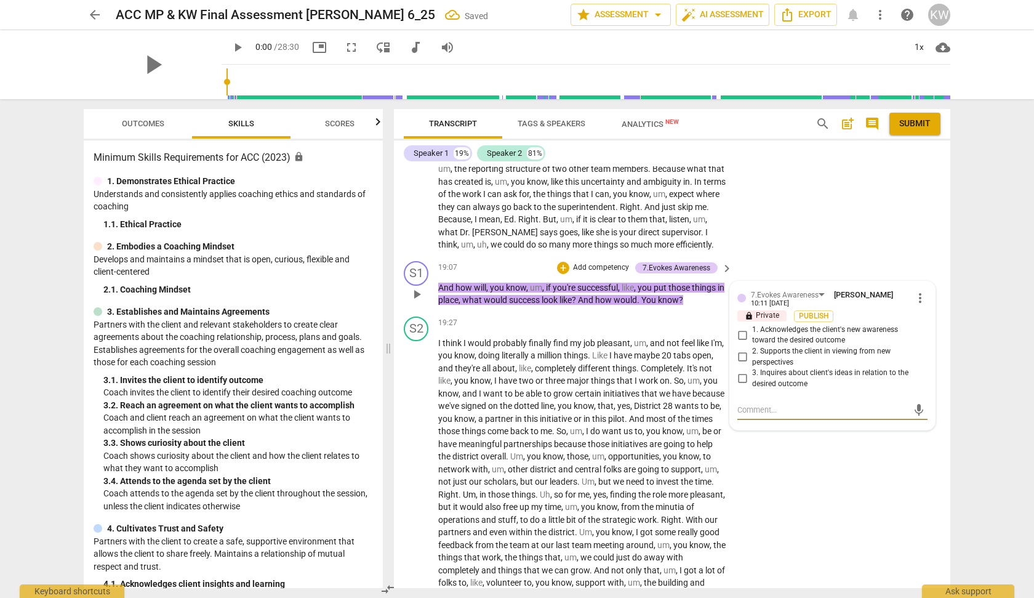
click at [742, 386] on input "3. Inquires about client's ideas in relation to the desired outcome" at bounding box center [742, 378] width 20 height 15
checkbox input "true"
click at [740, 364] on input "2. Supports the client in viewing from new perspectives" at bounding box center [742, 357] width 20 height 15
checkbox input "true"
click at [566, 274] on div "+" at bounding box center [563, 268] width 12 height 12
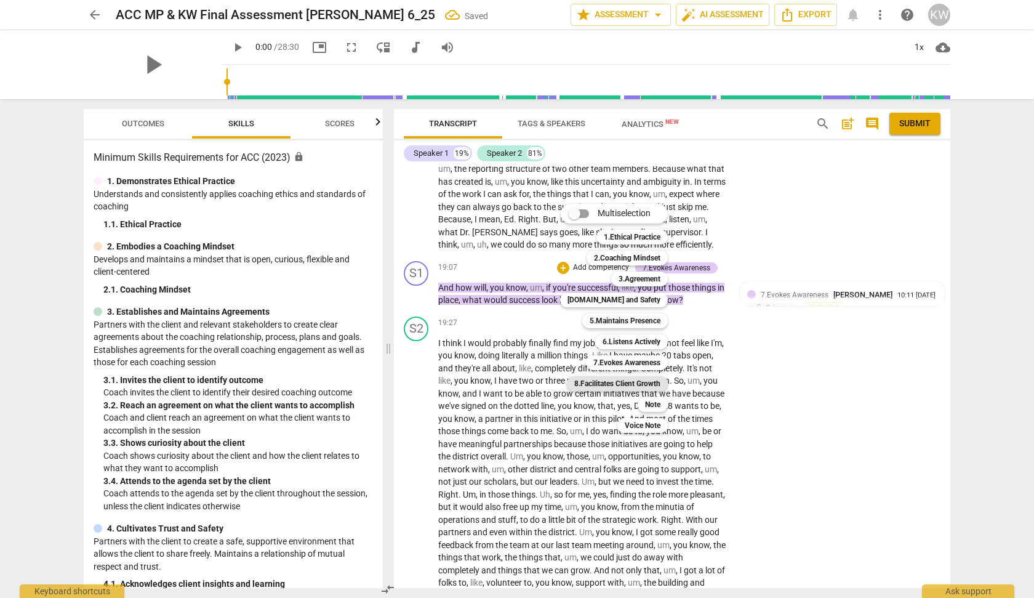
click at [637, 382] on b "8.Facilitates Client Growth" at bounding box center [617, 383] width 86 height 15
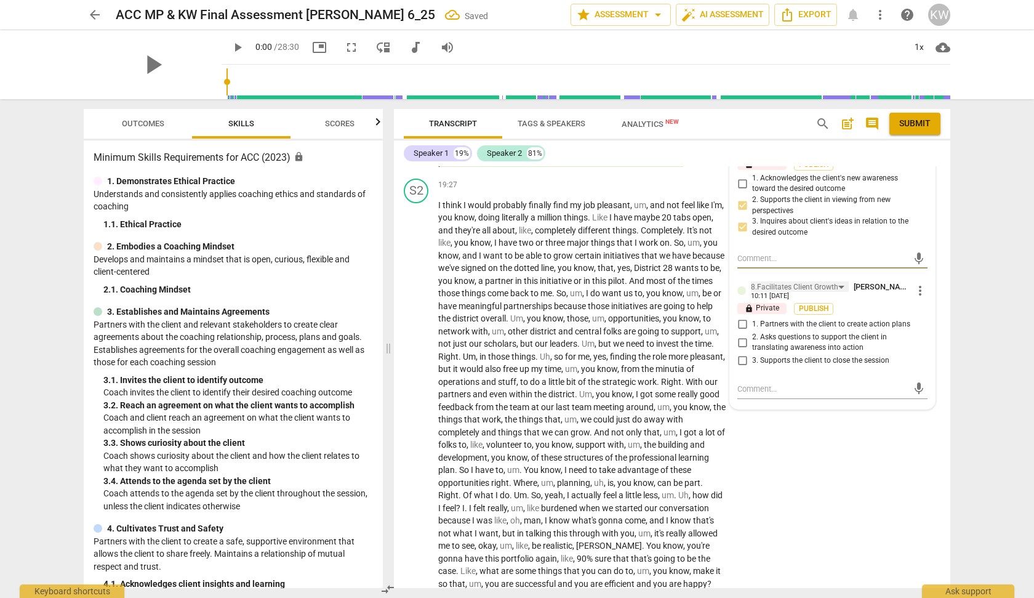
scroll to position [2804, 0]
click at [739, 348] on input "2. Asks questions to support the client in translating awareness into action" at bounding box center [742, 341] width 20 height 15
checkbox input "true"
click at [867, 542] on div "S2 play_arrow pause 19:27 + Add competency keyboard_arrow_right I think I would…" at bounding box center [672, 395] width 556 height 447
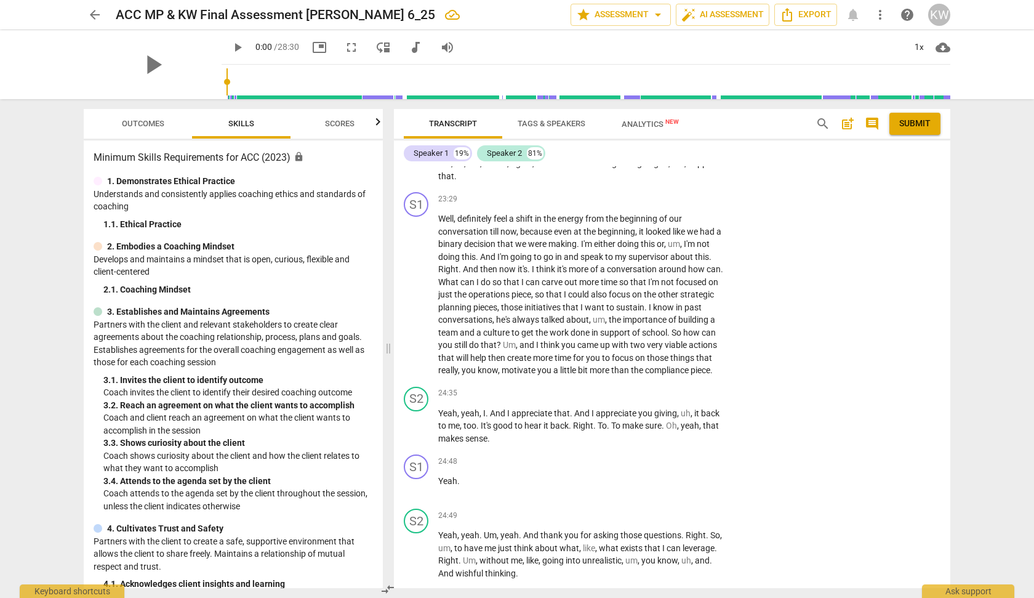
scroll to position [3238, 0]
click at [648, 203] on div "+" at bounding box center [650, 196] width 12 height 12
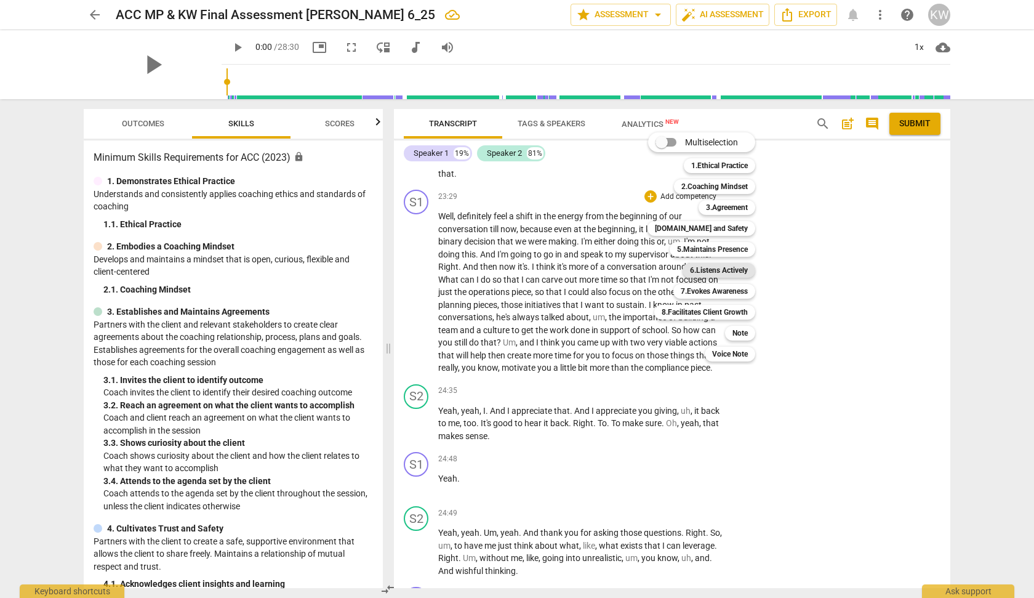
click at [727, 266] on b "6.Listens Actively" at bounding box center [719, 270] width 58 height 15
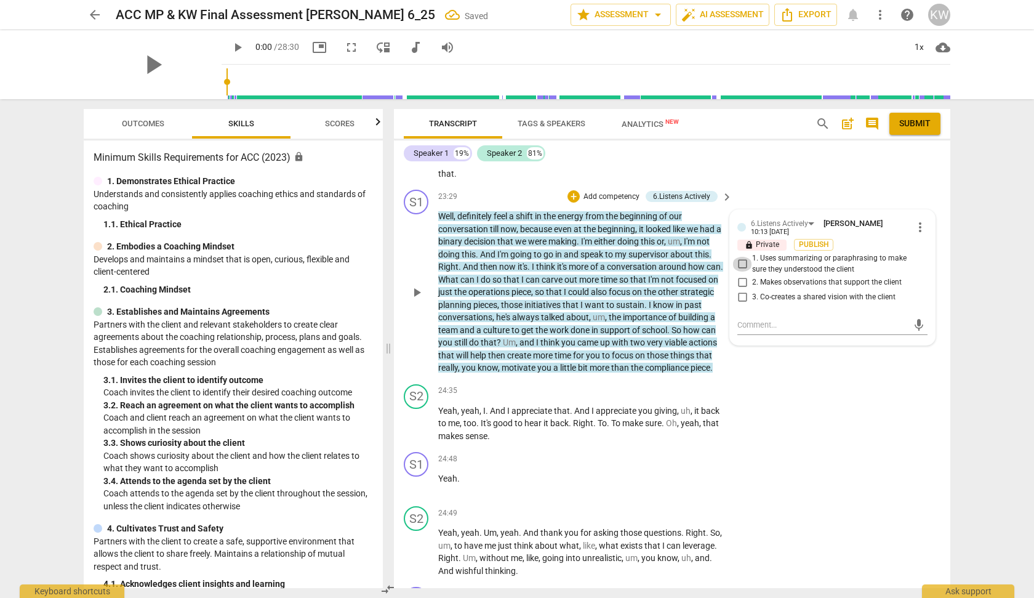
click at [740, 271] on input "1. Uses summarizing or paraphrasing to make sure they understood the client" at bounding box center [742, 264] width 20 height 15
checkbox input "true"
click at [740, 304] on input "3. Co-creates a shared vision with the client" at bounding box center [742, 296] width 20 height 15
checkbox input "true"
click at [763, 447] on div "S2 play_arrow pause 24:35 + Add competency keyboard_arrow_right Yeah , yeah , I…" at bounding box center [672, 413] width 556 height 68
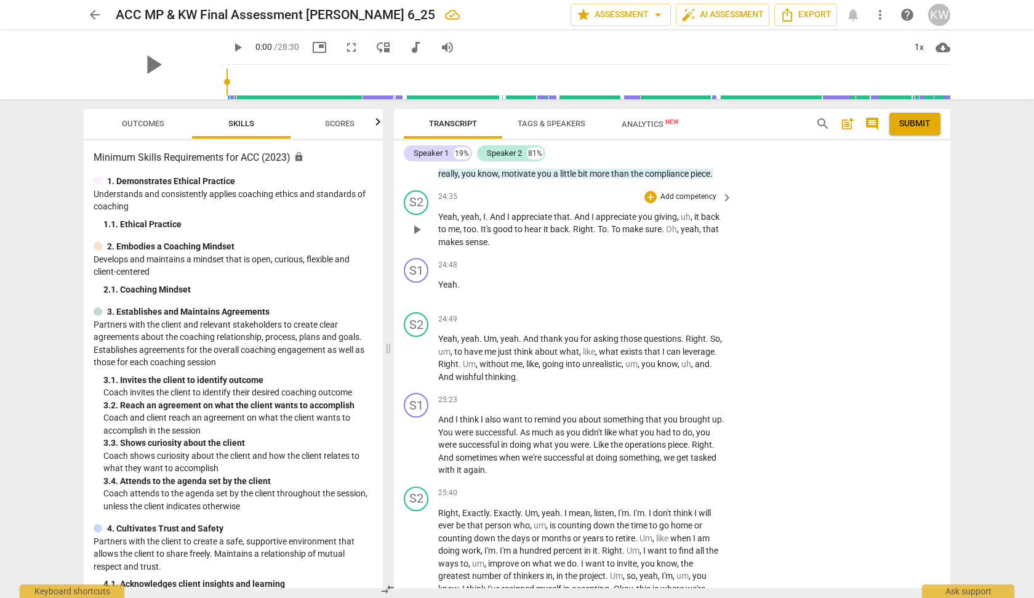
scroll to position [3467, 0]
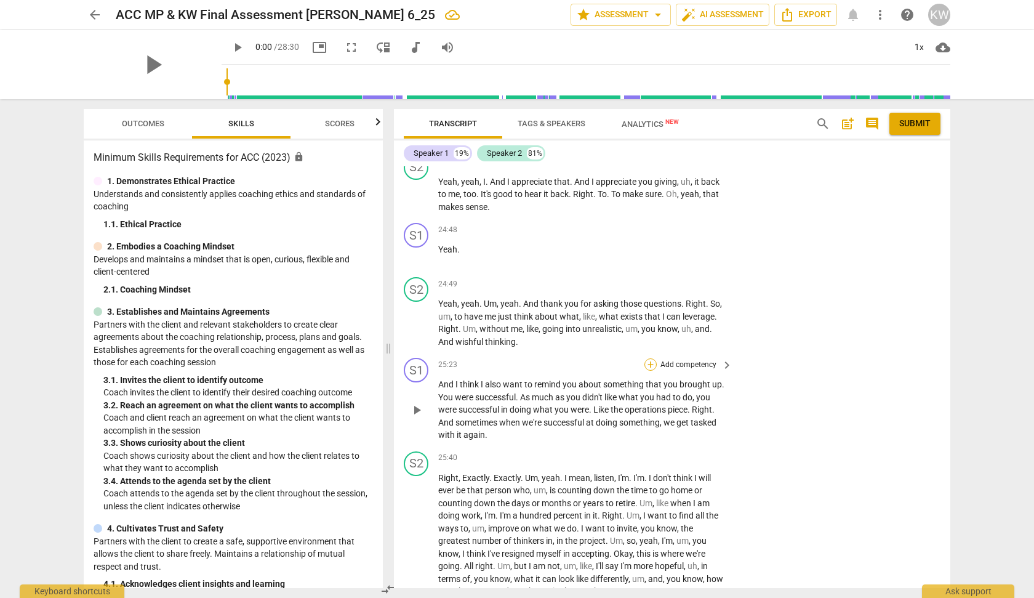
click at [645, 371] on div "+" at bounding box center [650, 364] width 12 height 12
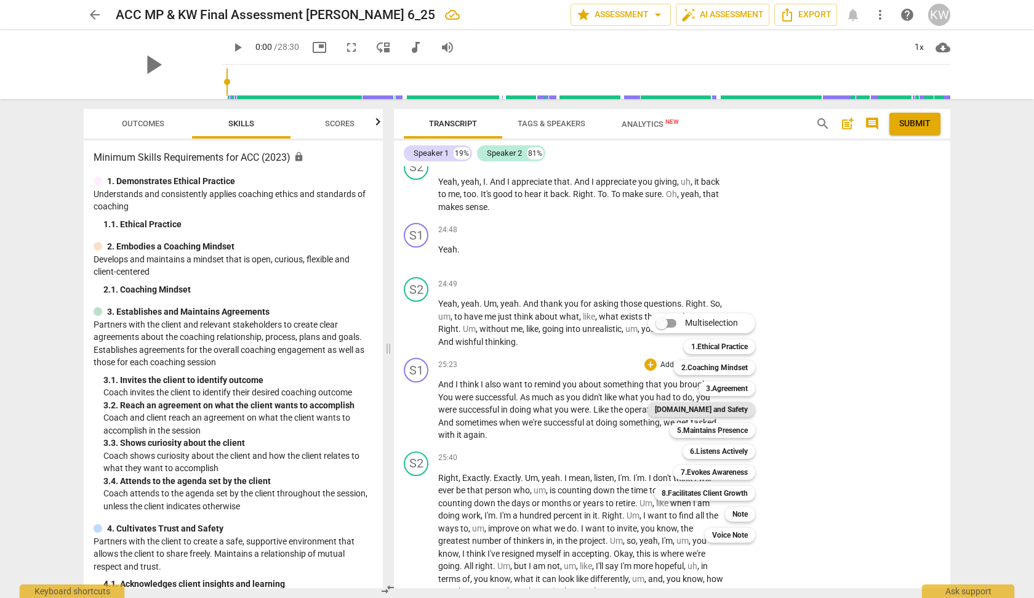
click at [712, 404] on b "[DOMAIN_NAME] and Safety" at bounding box center [701, 409] width 93 height 15
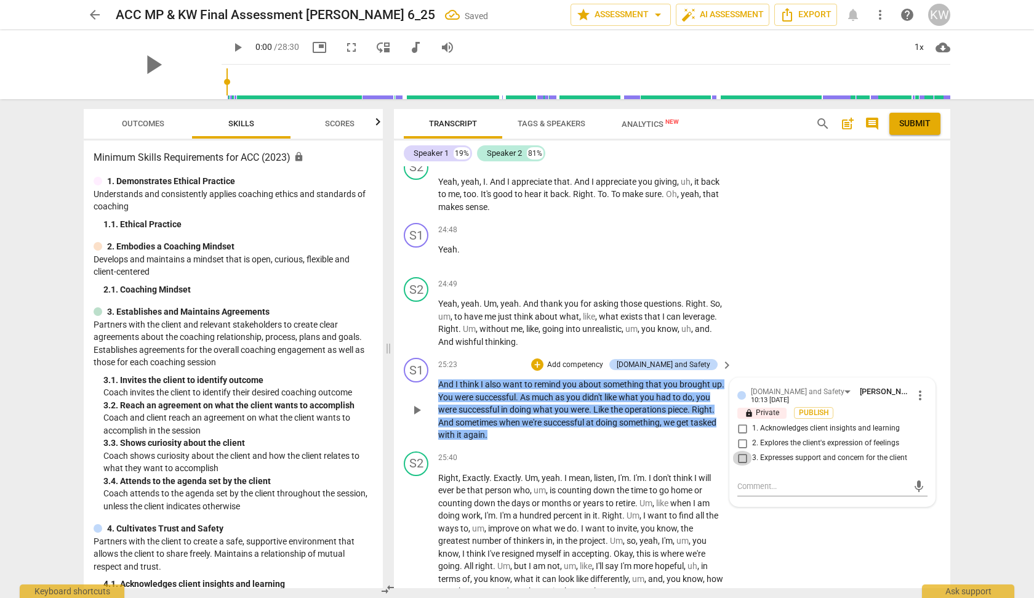
click at [739, 465] on input "3. Expresses support and concern for the client" at bounding box center [742, 458] width 20 height 15
checkbox input "true"
click at [740, 451] on input "2. Explores the client's expression of feelings" at bounding box center [742, 443] width 20 height 15
checkbox input "true"
click at [737, 436] on input "1. Acknowledges client insights and learning" at bounding box center [742, 428] width 20 height 15
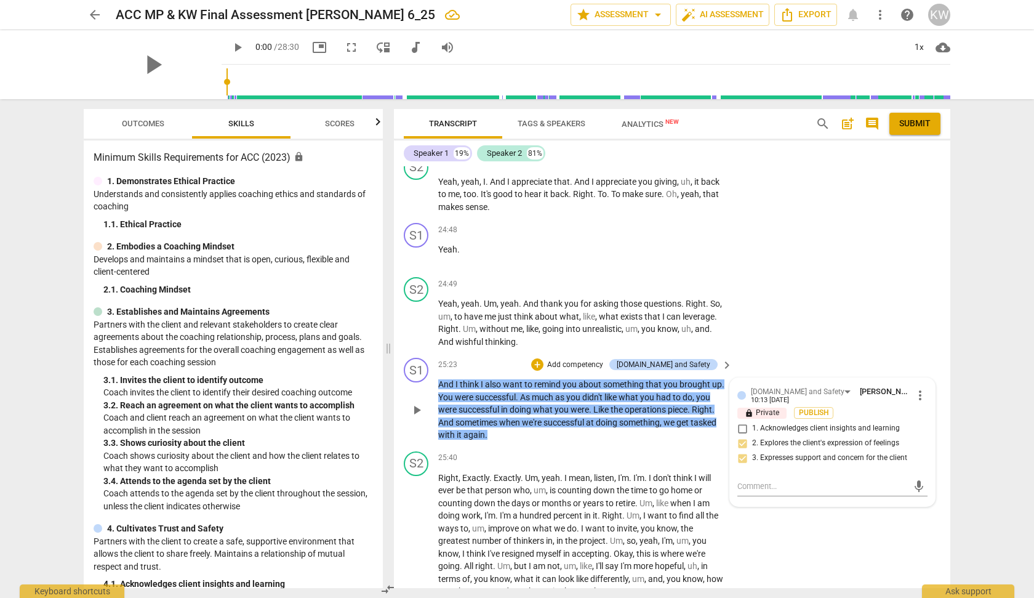
checkbox input "true"
click at [785, 353] on div "S2 play_arrow pause 24:49 + Add competency keyboard_arrow_right Yeah , yeah . U…" at bounding box center [672, 312] width 556 height 81
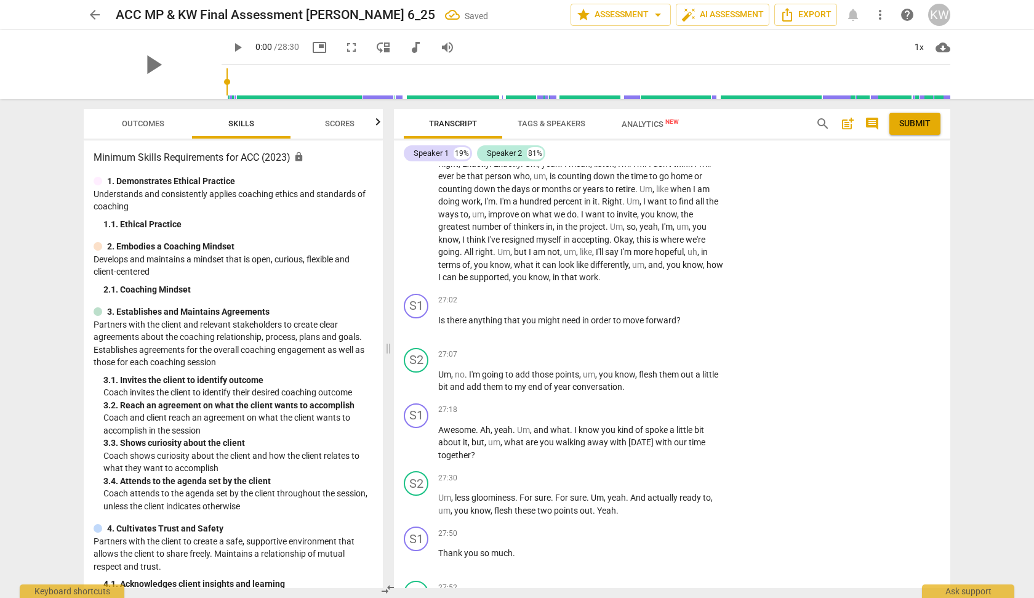
scroll to position [3786, 0]
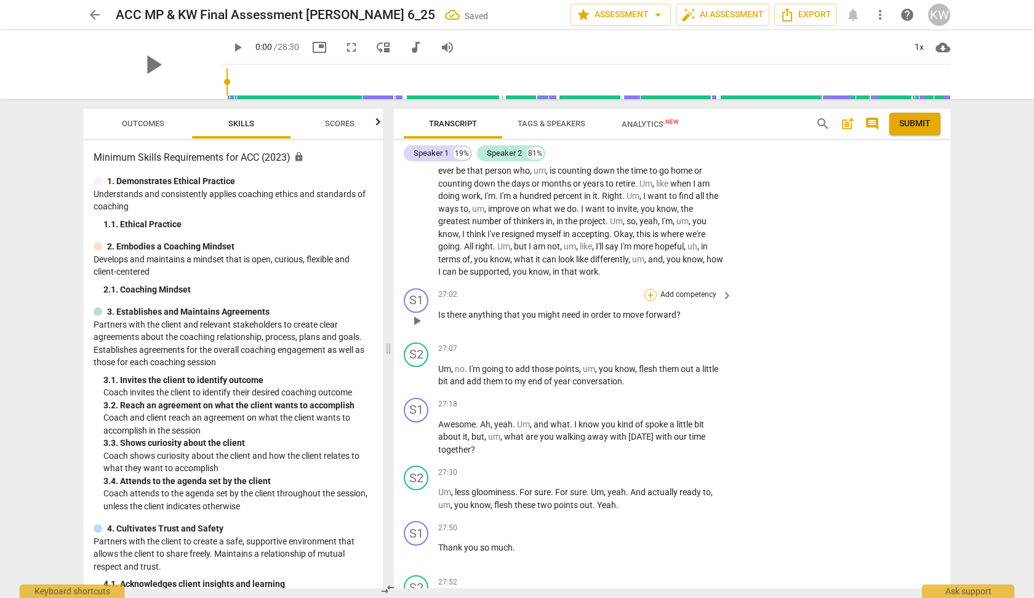
click at [644, 301] on div "+" at bounding box center [650, 295] width 12 height 12
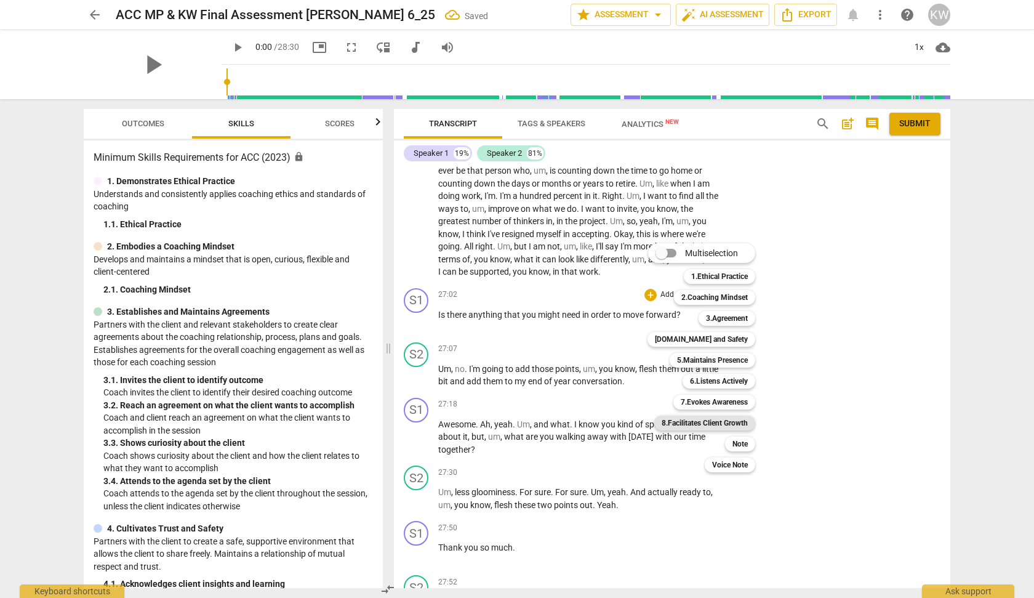
click at [706, 423] on b "8.Facilitates Client Growth" at bounding box center [705, 422] width 86 height 15
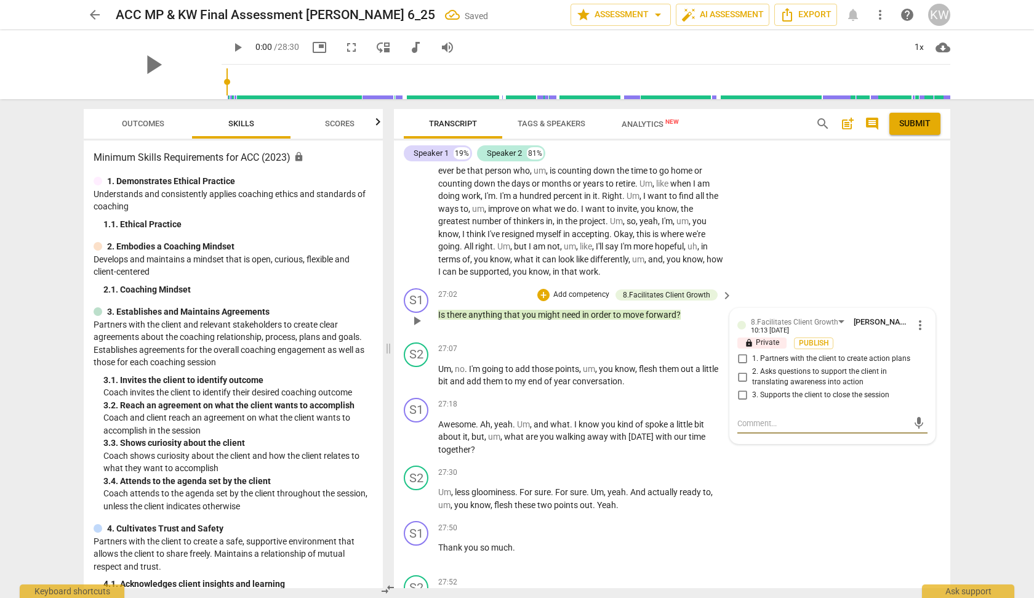
click at [744, 403] on input "3. Supports the client to close the session" at bounding box center [742, 395] width 20 height 15
checkbox input "true"
click at [764, 277] on div "S2 play_arrow pause 25:40 + Add competency keyboard_arrow_right Right , Exactly…" at bounding box center [672, 205] width 556 height 156
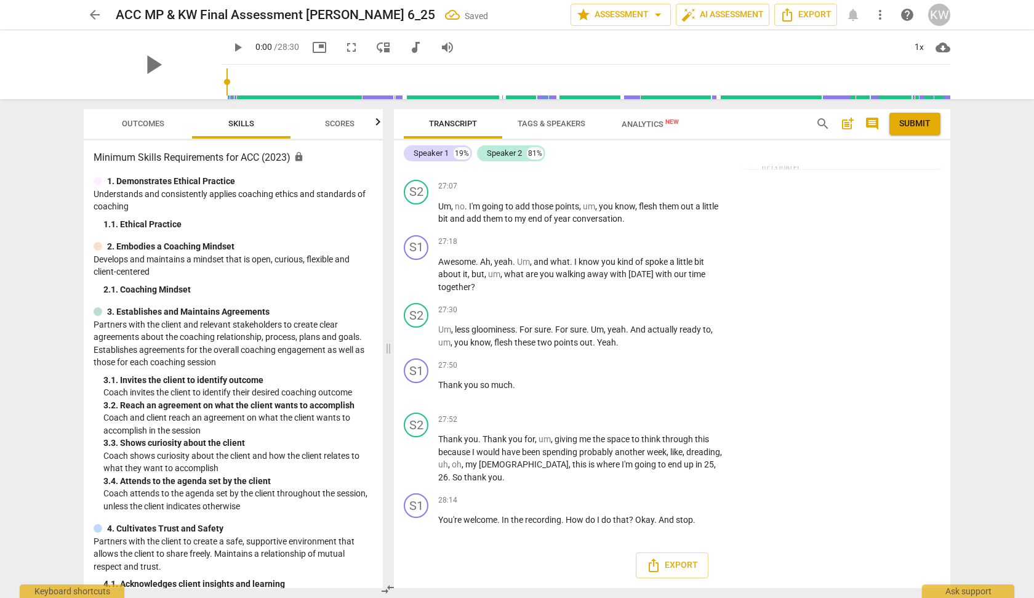
scroll to position [3970, 0]
click at [644, 248] on div "+" at bounding box center [650, 242] width 12 height 12
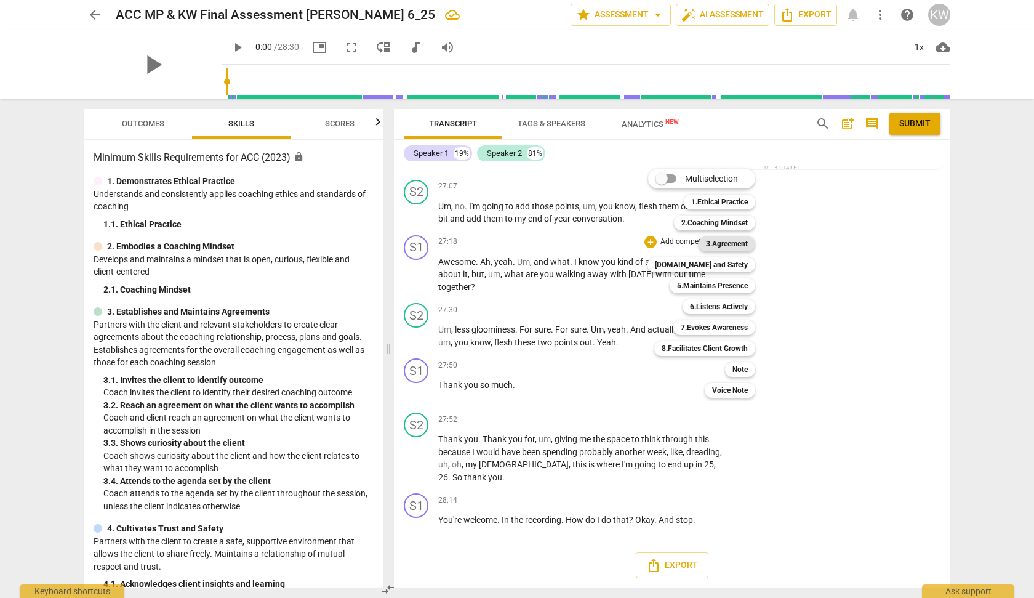
click at [716, 239] on b "3.Agreement" at bounding box center [727, 243] width 42 height 15
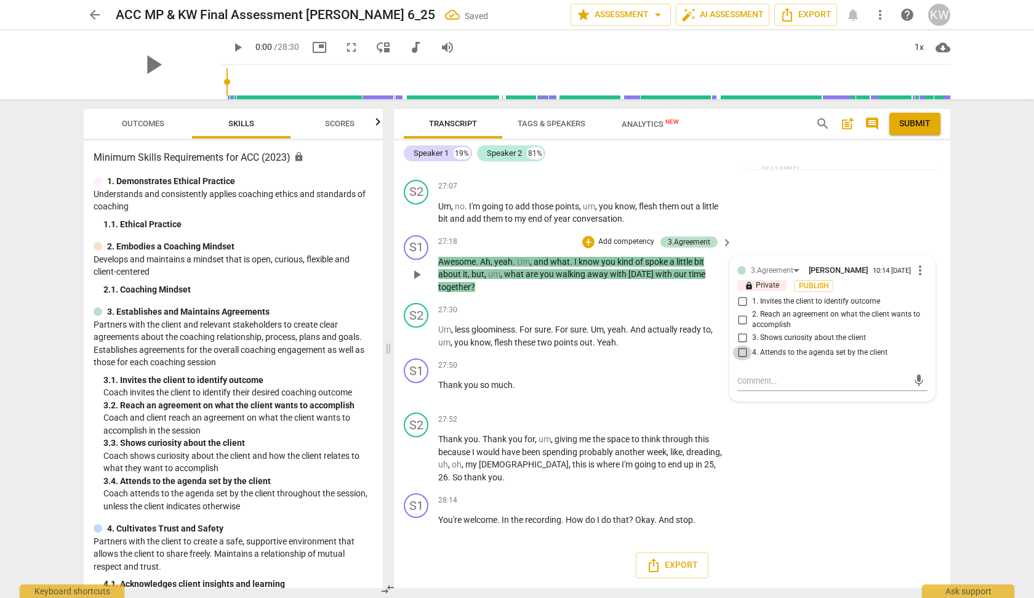
click at [739, 360] on input "4. Attends to the agenda set by the client" at bounding box center [742, 352] width 20 height 15
checkbox input "true"
click at [739, 345] on input "3. Shows curiosity about the client" at bounding box center [742, 338] width 20 height 15
checkbox input "true"
click at [841, 475] on div "S2 play_arrow pause 27:52 + Add competency keyboard_arrow_right Thank you . Tha…" at bounding box center [672, 447] width 556 height 81
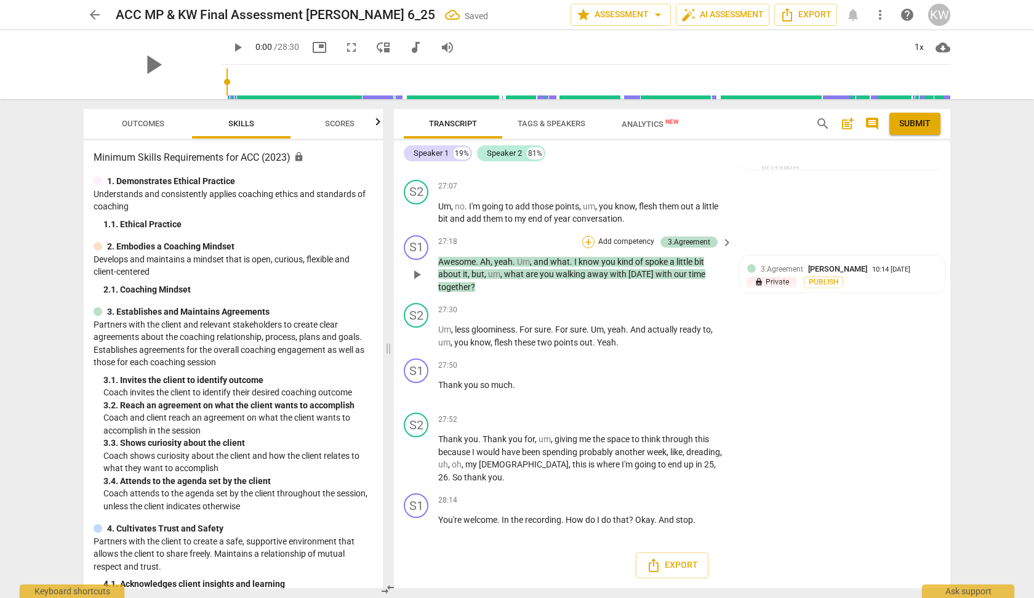
click at [586, 248] on div "+" at bounding box center [588, 242] width 12 height 12
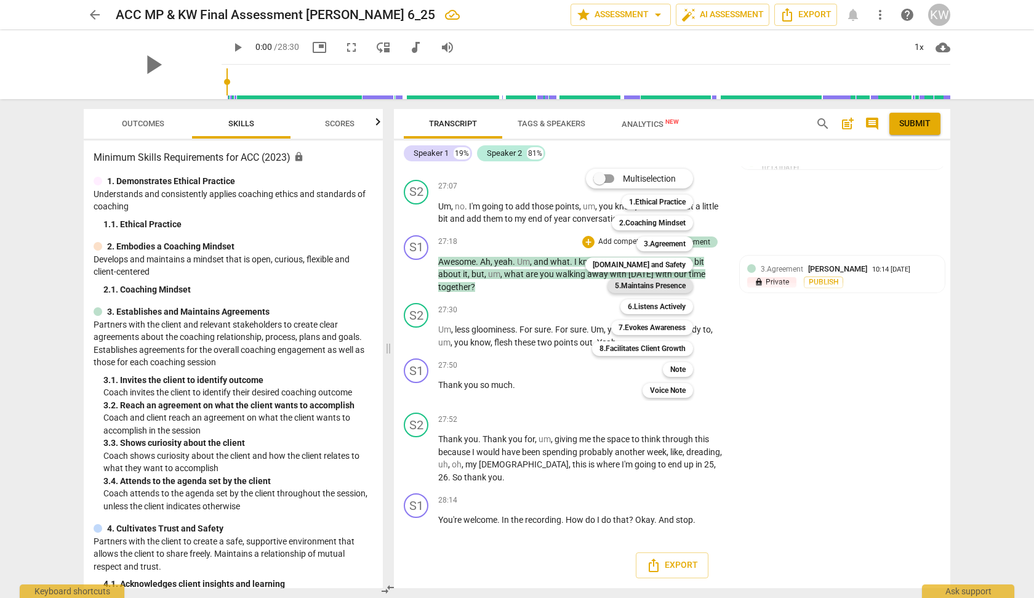
click at [667, 288] on b "5.Maintains Presence" at bounding box center [650, 285] width 71 height 15
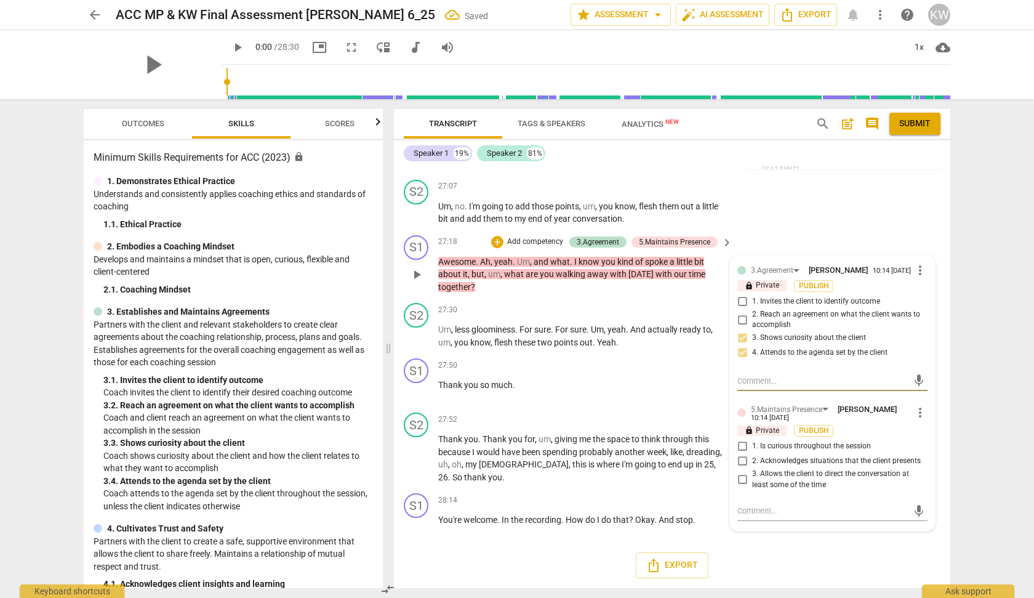
click at [739, 454] on input "1. Is curious throughout the session" at bounding box center [742, 446] width 20 height 15
checkbox input "true"
click at [558, 339] on div "S2 play_arrow pause 27:30 + Add competency keyboard_arrow_right Um , less gloom…" at bounding box center [672, 325] width 556 height 55
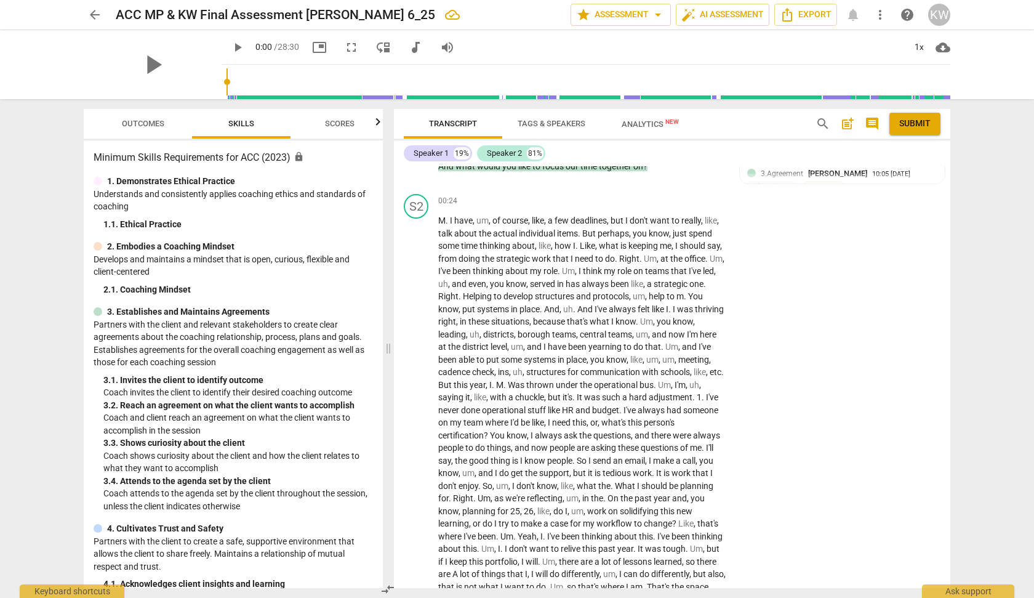
scroll to position [0, 0]
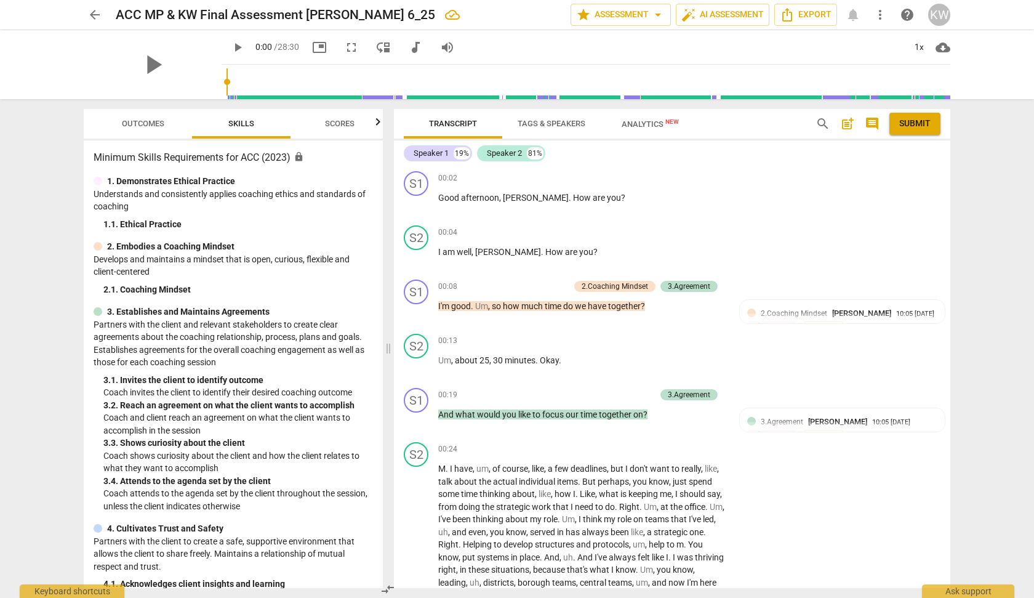
click at [337, 127] on span "Scores" at bounding box center [340, 123] width 30 height 9
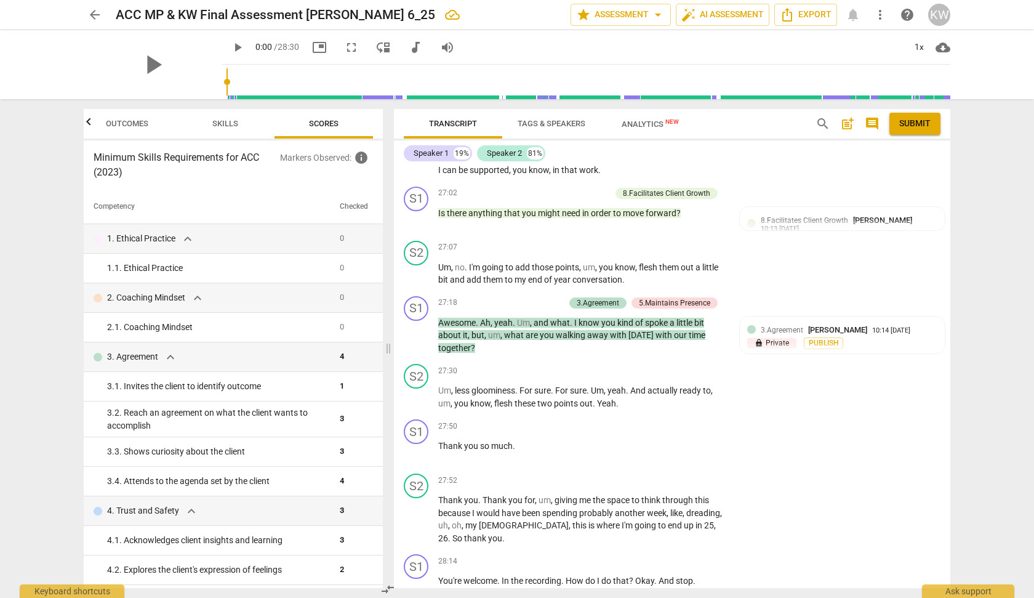
scroll to position [3999, 0]
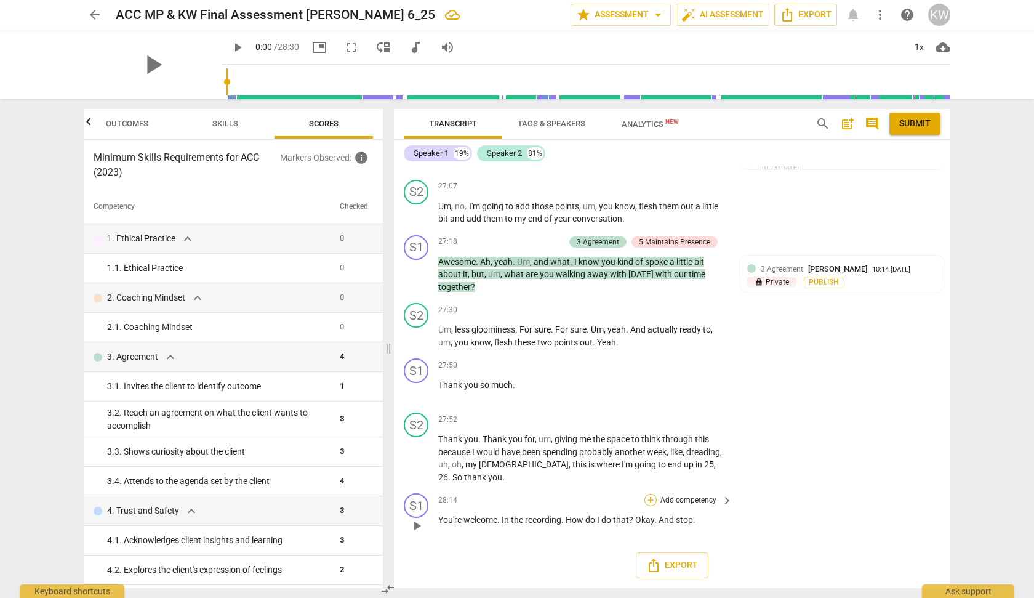
click at [646, 498] on div "+" at bounding box center [650, 500] width 12 height 12
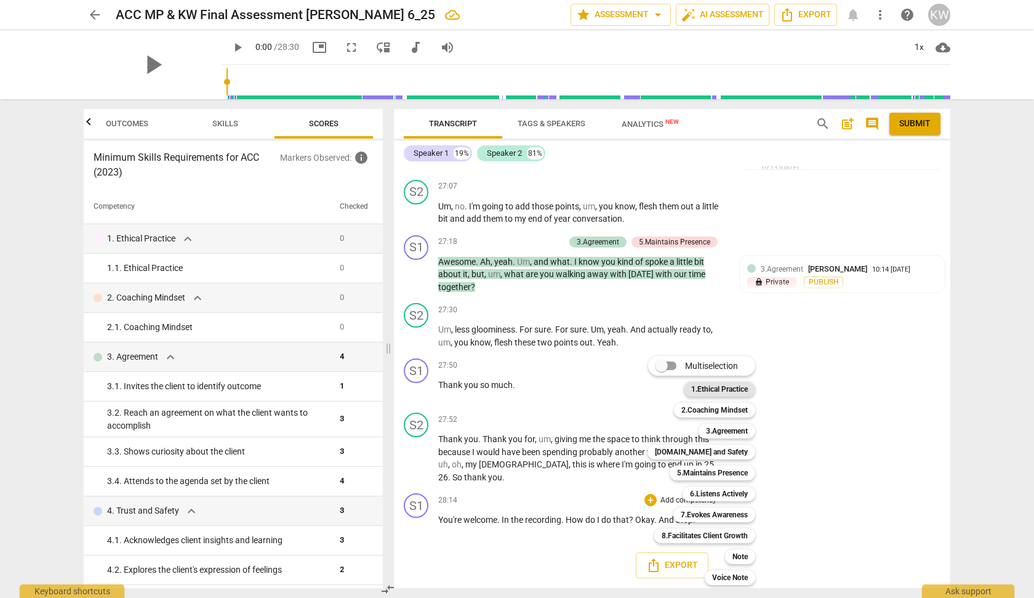
click at [720, 391] on b "1.Ethical Practice" at bounding box center [719, 389] width 57 height 15
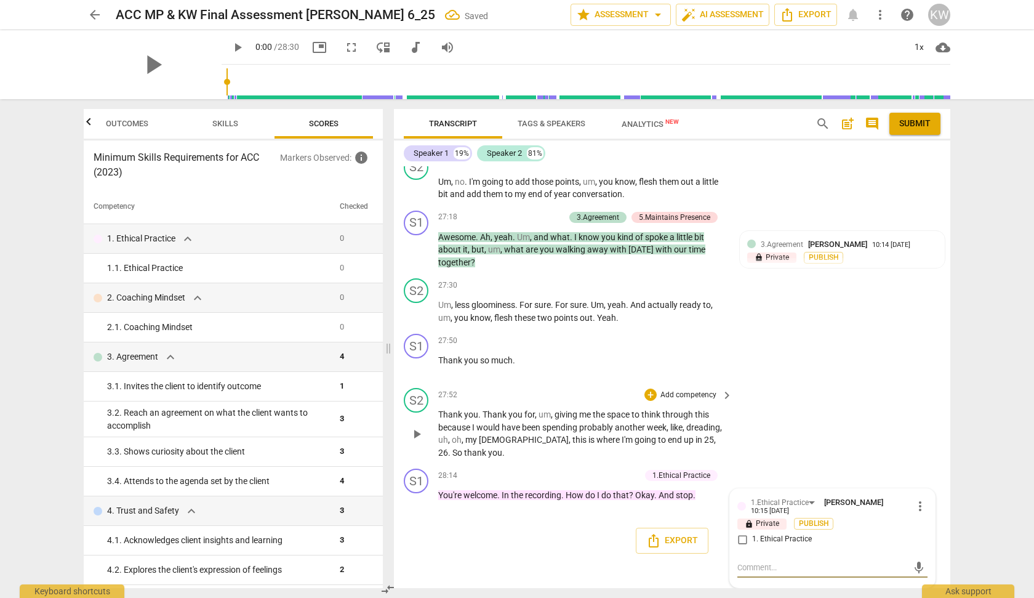
scroll to position [4024, 0]
click at [737, 538] on input "1. Ethical Practice" at bounding box center [742, 539] width 20 height 15
checkbox input "true"
click at [795, 422] on div "S2 play_arrow pause 27:52 + Add competency keyboard_arrow_right Thank you . Tha…" at bounding box center [672, 423] width 556 height 81
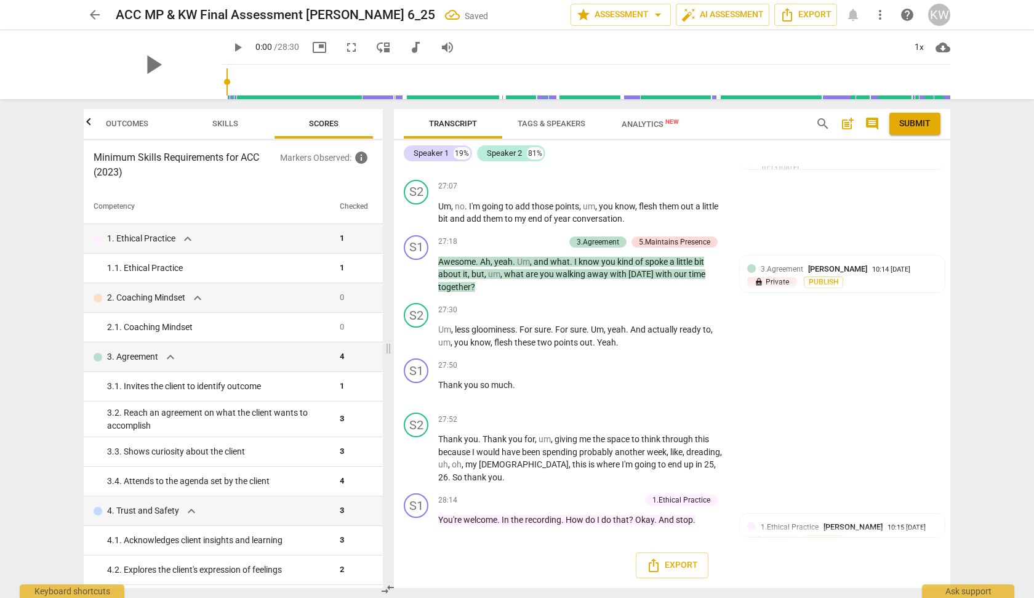
click at [221, 127] on span "Skills" at bounding box center [225, 123] width 26 height 9
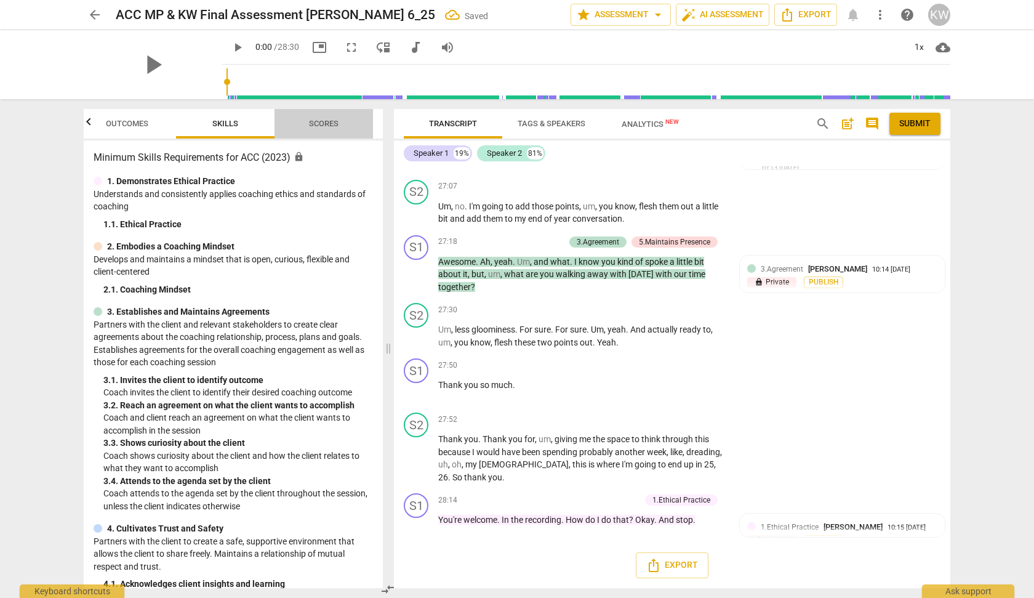
click at [306, 122] on span "Scores" at bounding box center [323, 124] width 59 height 17
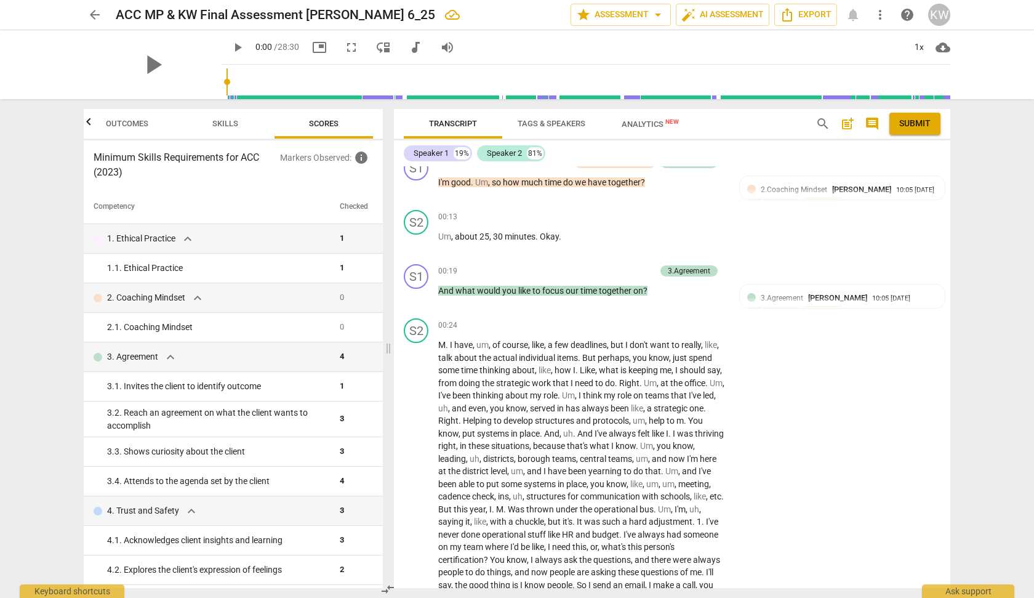
scroll to position [0, 0]
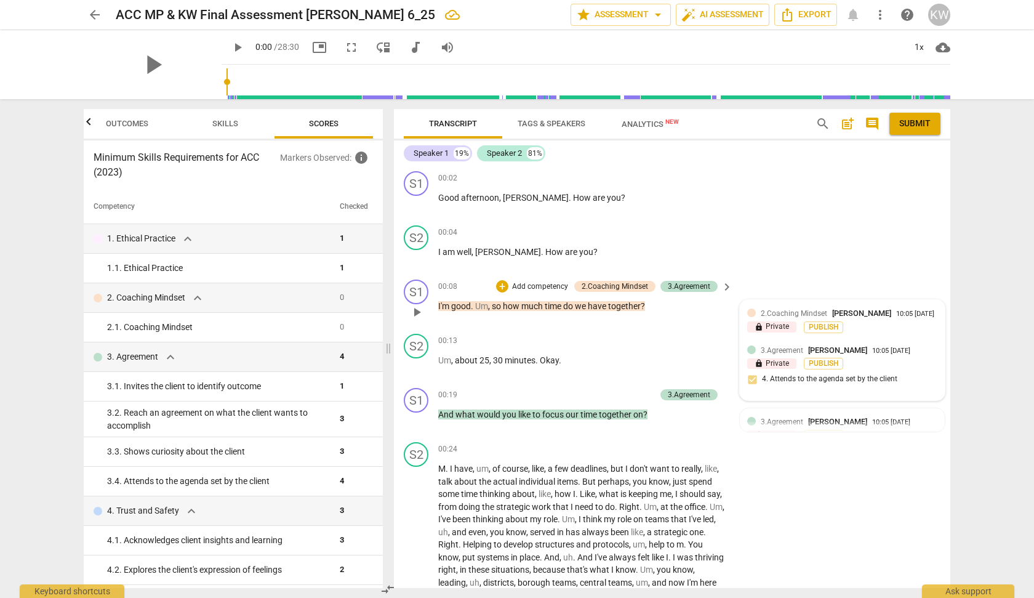
click at [792, 311] on span "2.Coaching Mindset" at bounding box center [794, 313] width 66 height 9
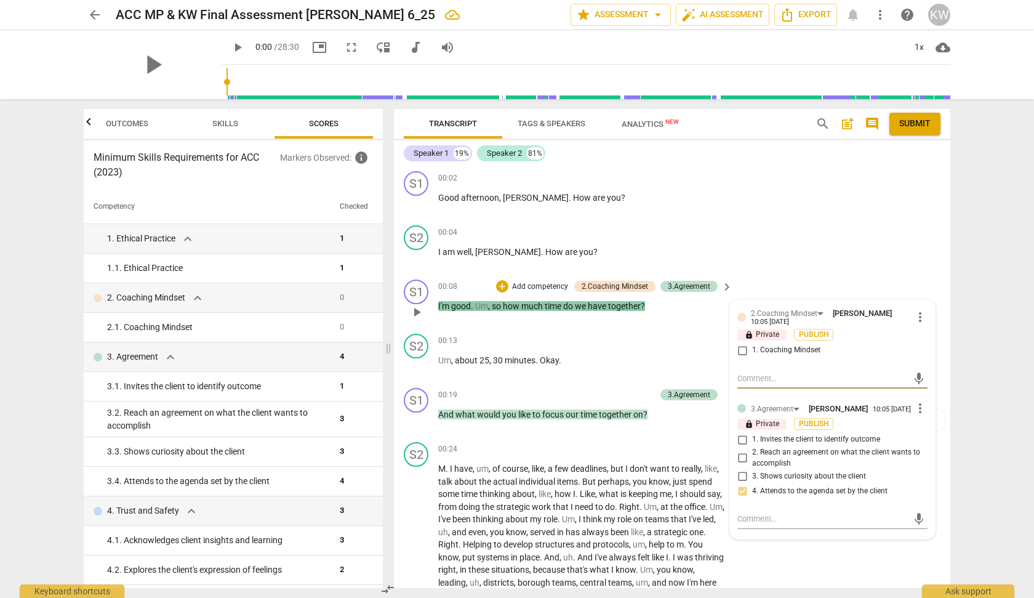
click at [744, 350] on input "1. Coaching Mindset" at bounding box center [742, 350] width 20 height 15
checkbox input "true"
click at [795, 258] on div "S2 play_arrow pause 00:04 + Add competency keyboard_arrow_right I am well , [PE…" at bounding box center [672, 247] width 556 height 54
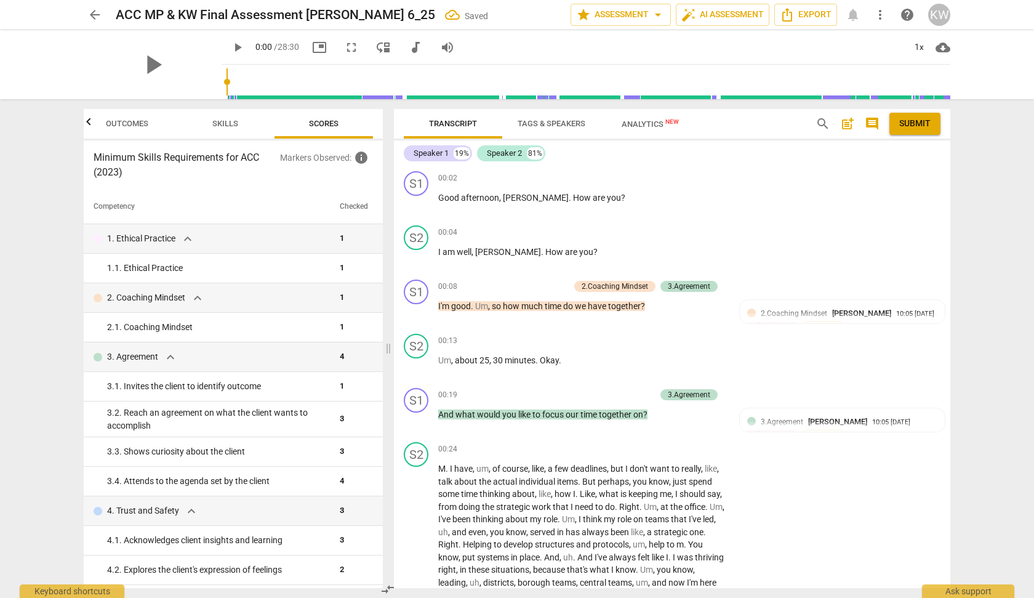
click at [232, 122] on span "Skills" at bounding box center [225, 123] width 26 height 9
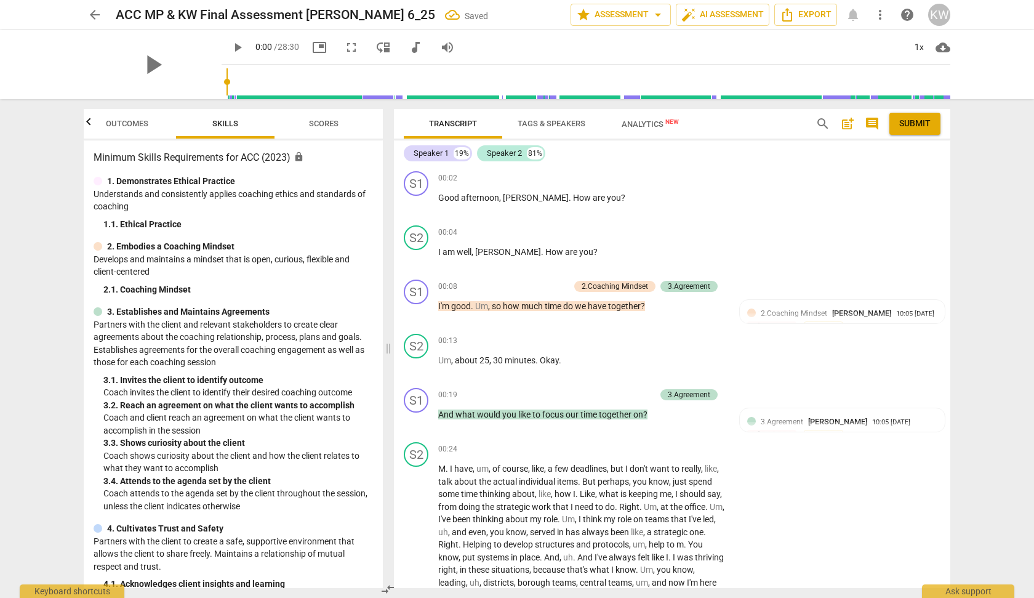
click at [327, 121] on span "Scores" at bounding box center [324, 123] width 30 height 9
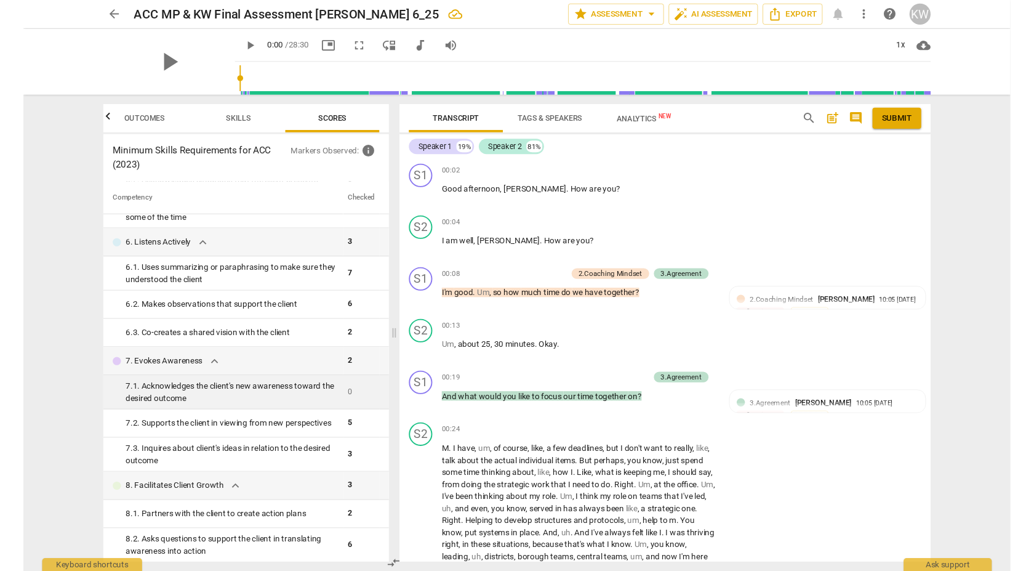
scroll to position [530, 0]
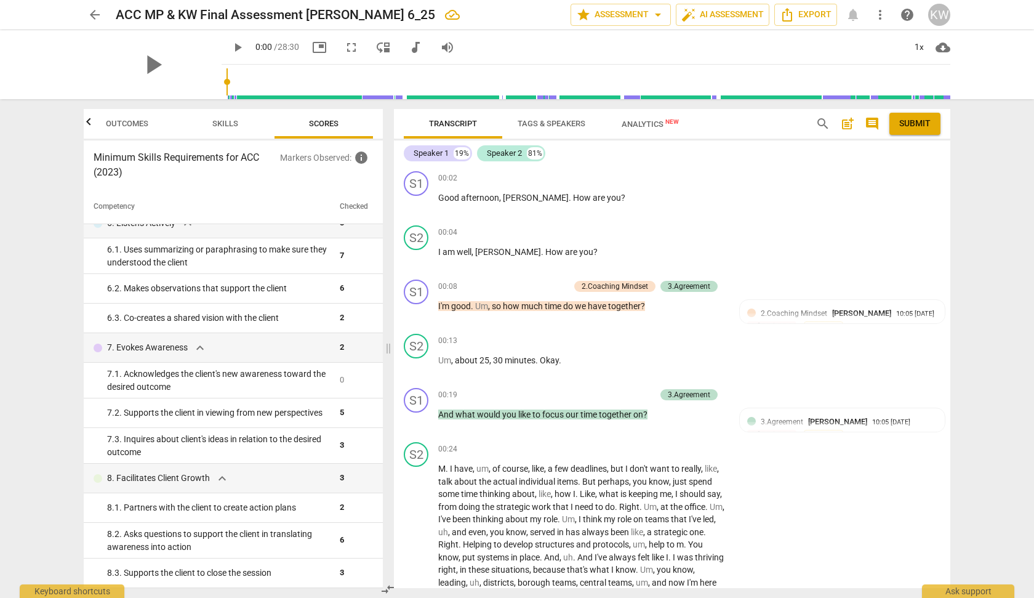
click at [921, 127] on span "Submit" at bounding box center [914, 124] width 31 height 12
